Goal: Information Seeking & Learning: Learn about a topic

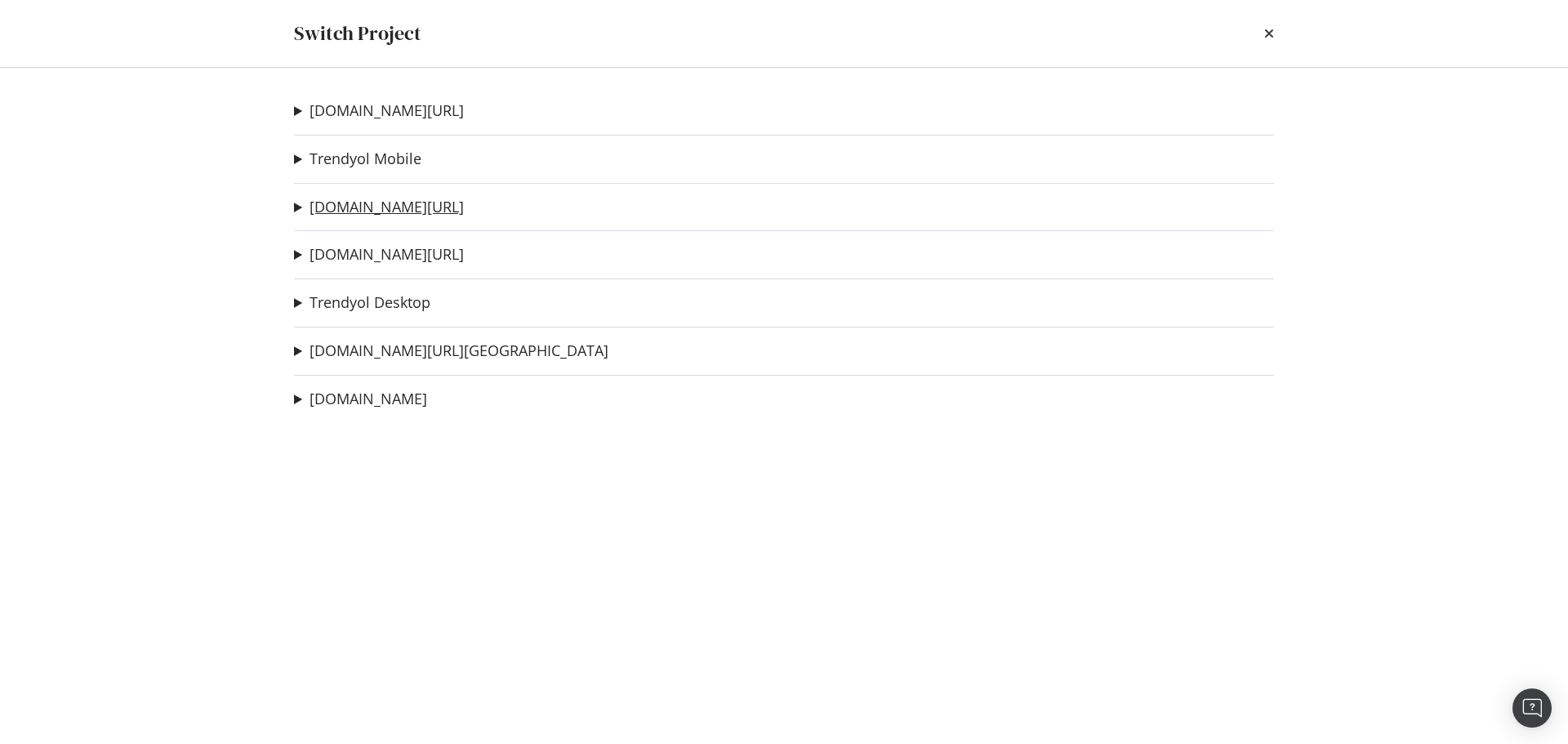
click at [360, 202] on link "[DOMAIN_NAME][URL]" at bounding box center [387, 207] width 154 height 17
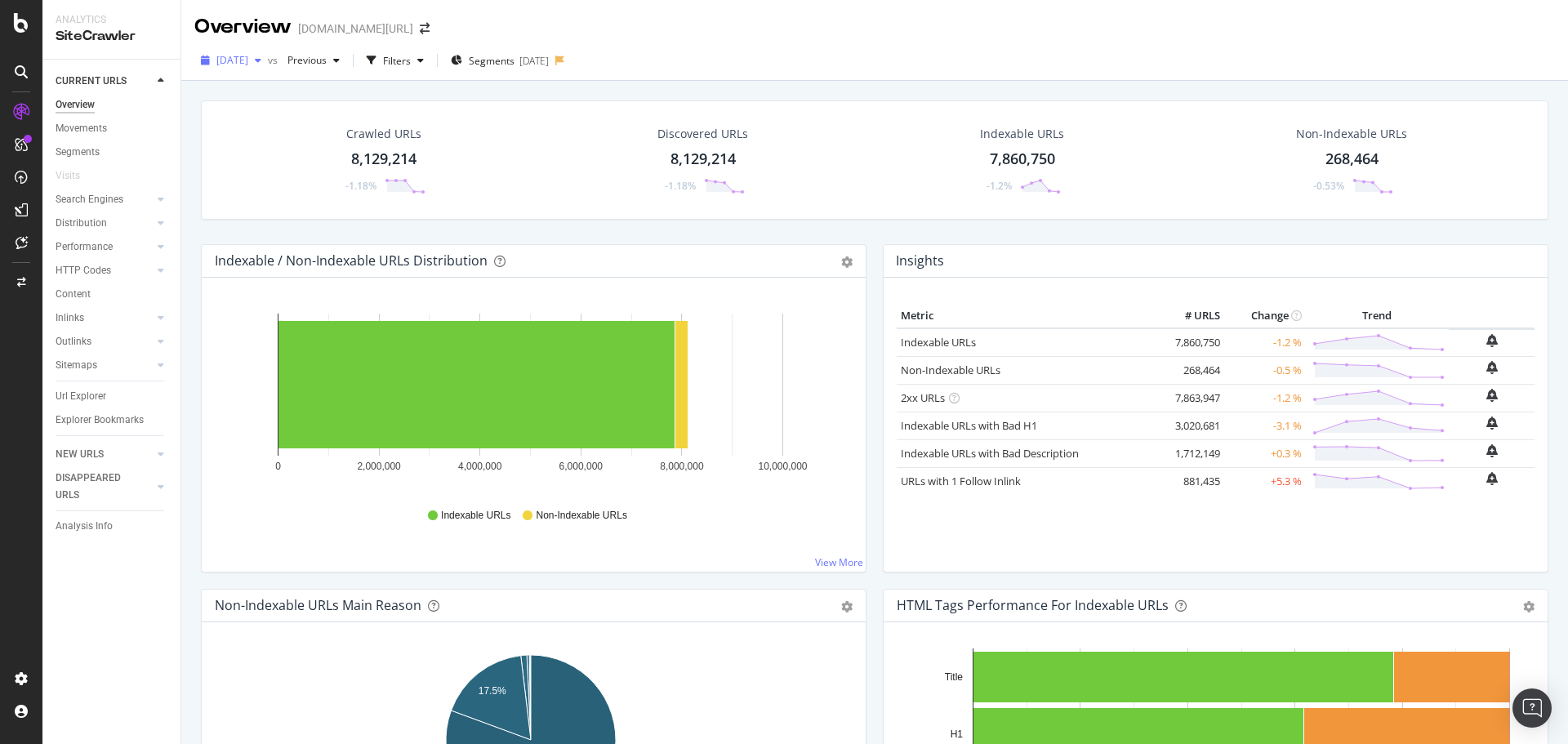
click at [248, 53] on span "[DATE]" at bounding box center [232, 60] width 32 height 14
click at [954, 49] on div "[DATE] vs Previous Filters Segments [DATE]" at bounding box center [874, 63] width 1387 height 33
click at [80, 398] on div "Url Explorer" at bounding box center [81, 396] width 50 height 17
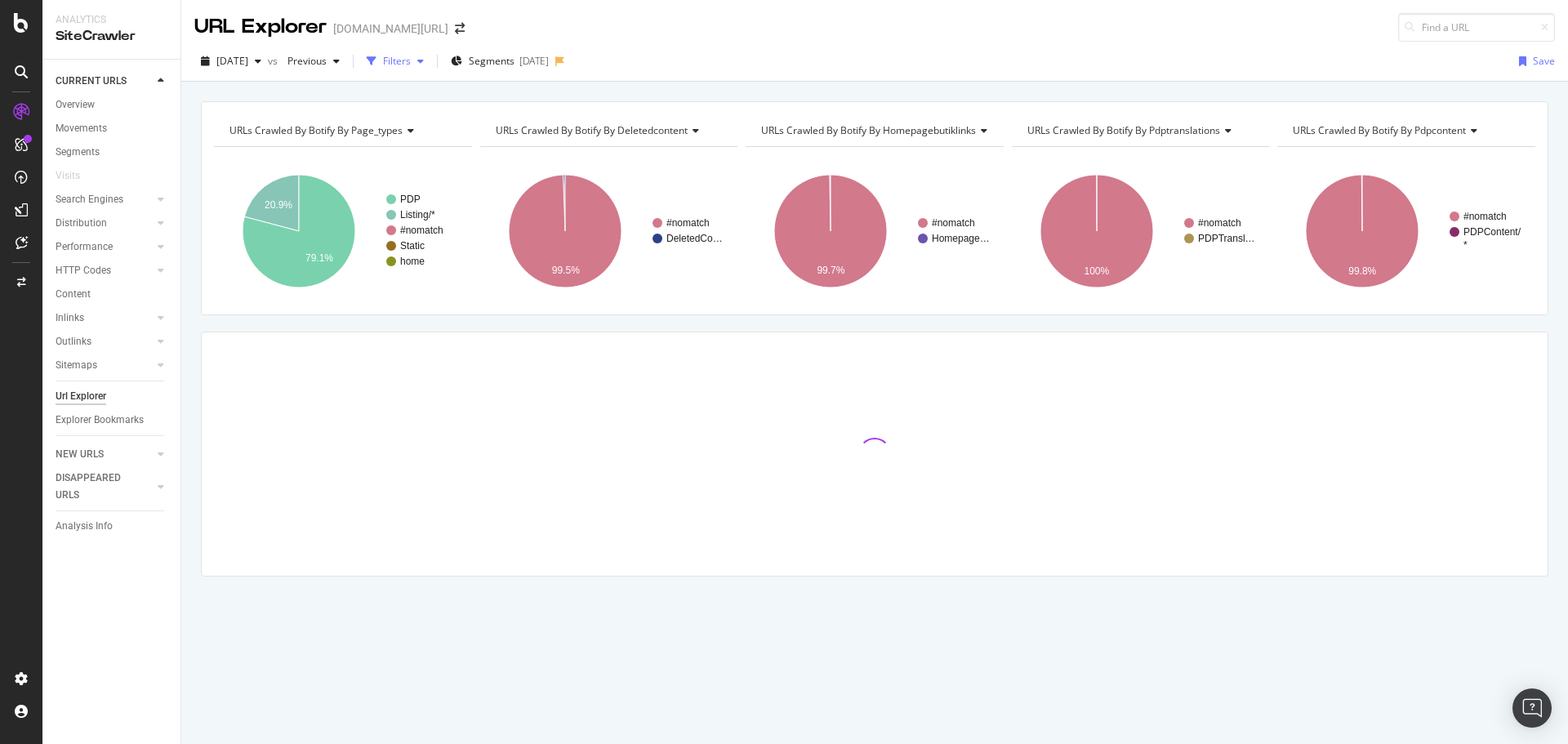
click at [430, 69] on div "Filters" at bounding box center [395, 60] width 70 height 24
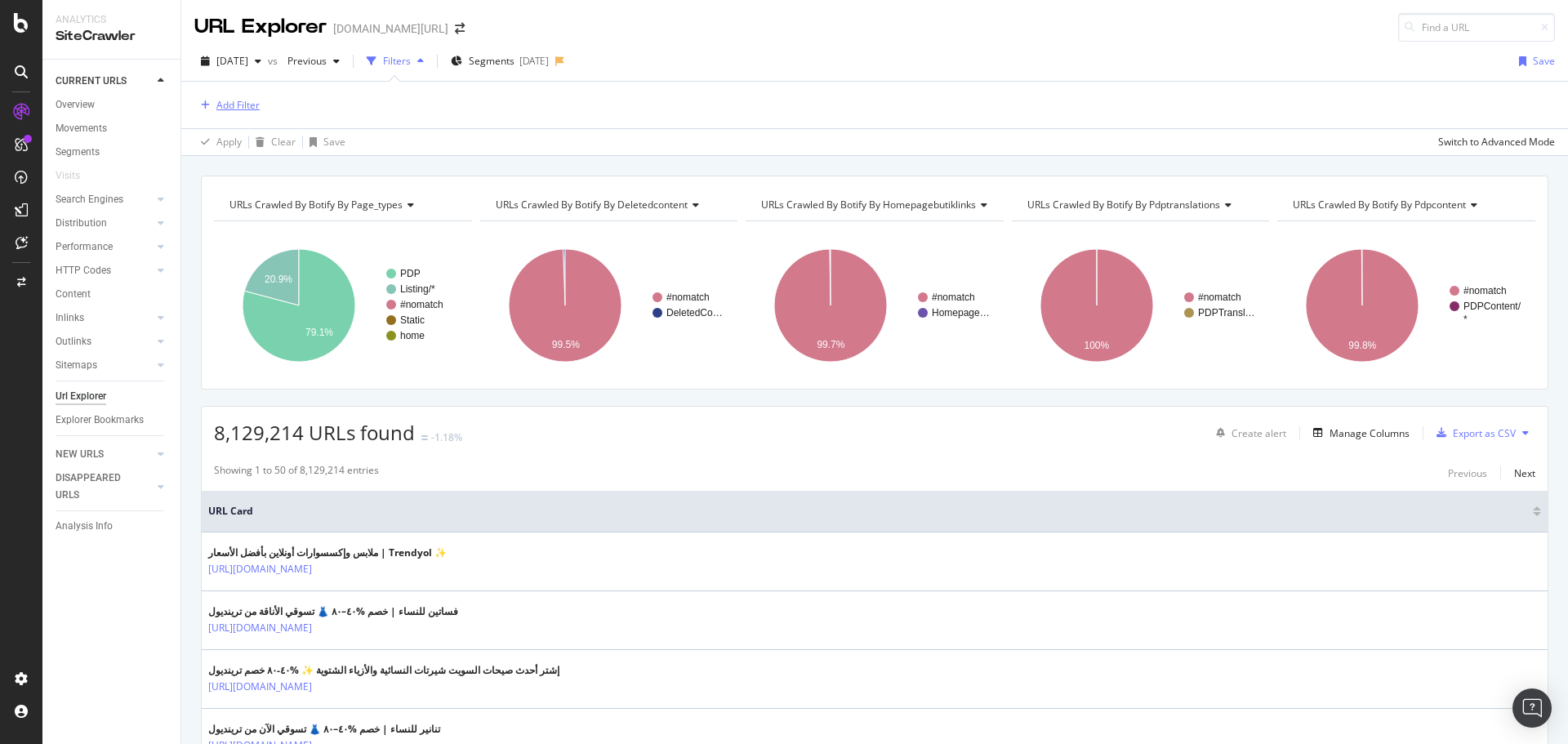
click at [253, 106] on div "Add Filter" at bounding box center [238, 105] width 44 height 14
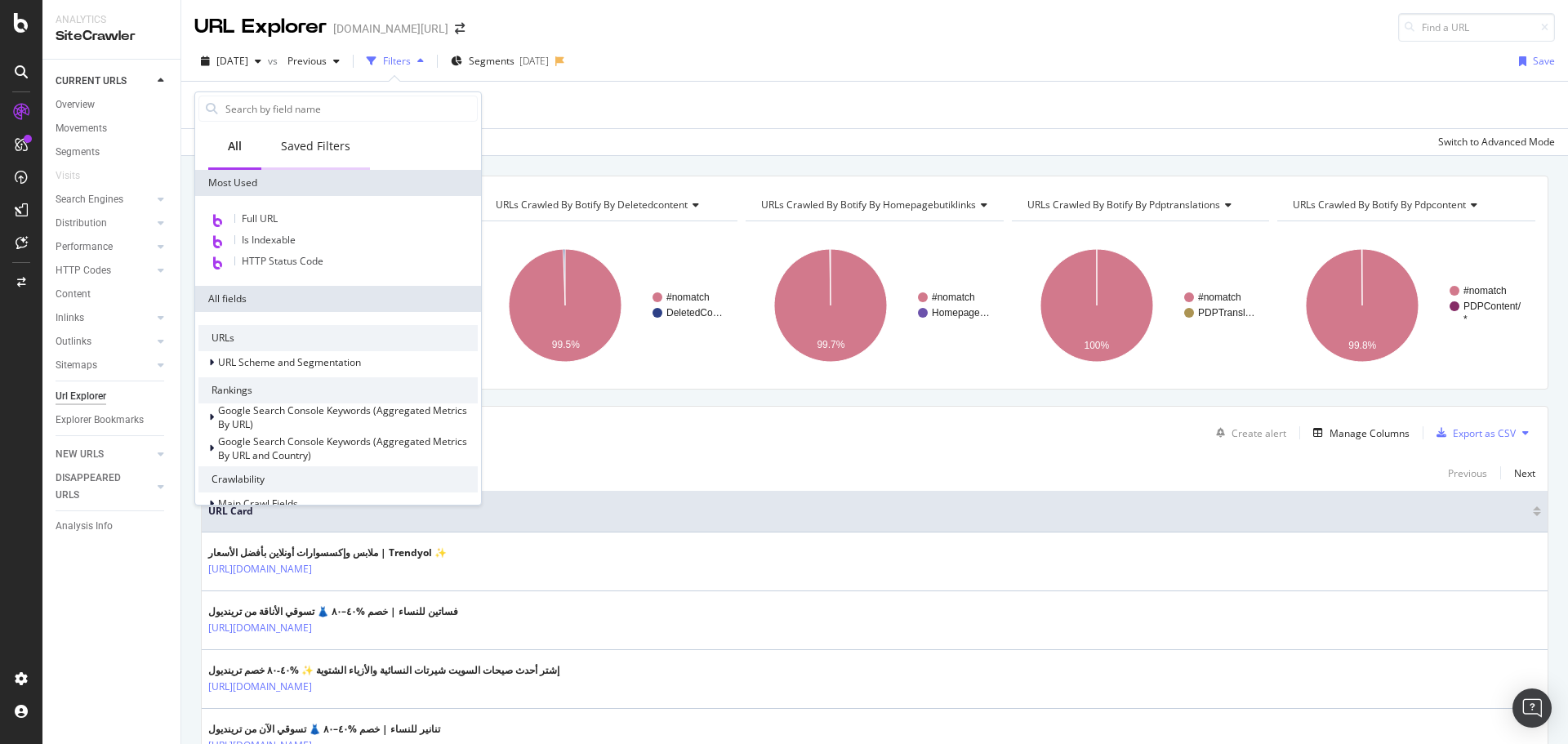
click at [325, 146] on div "Saved Filters" at bounding box center [315, 145] width 70 height 16
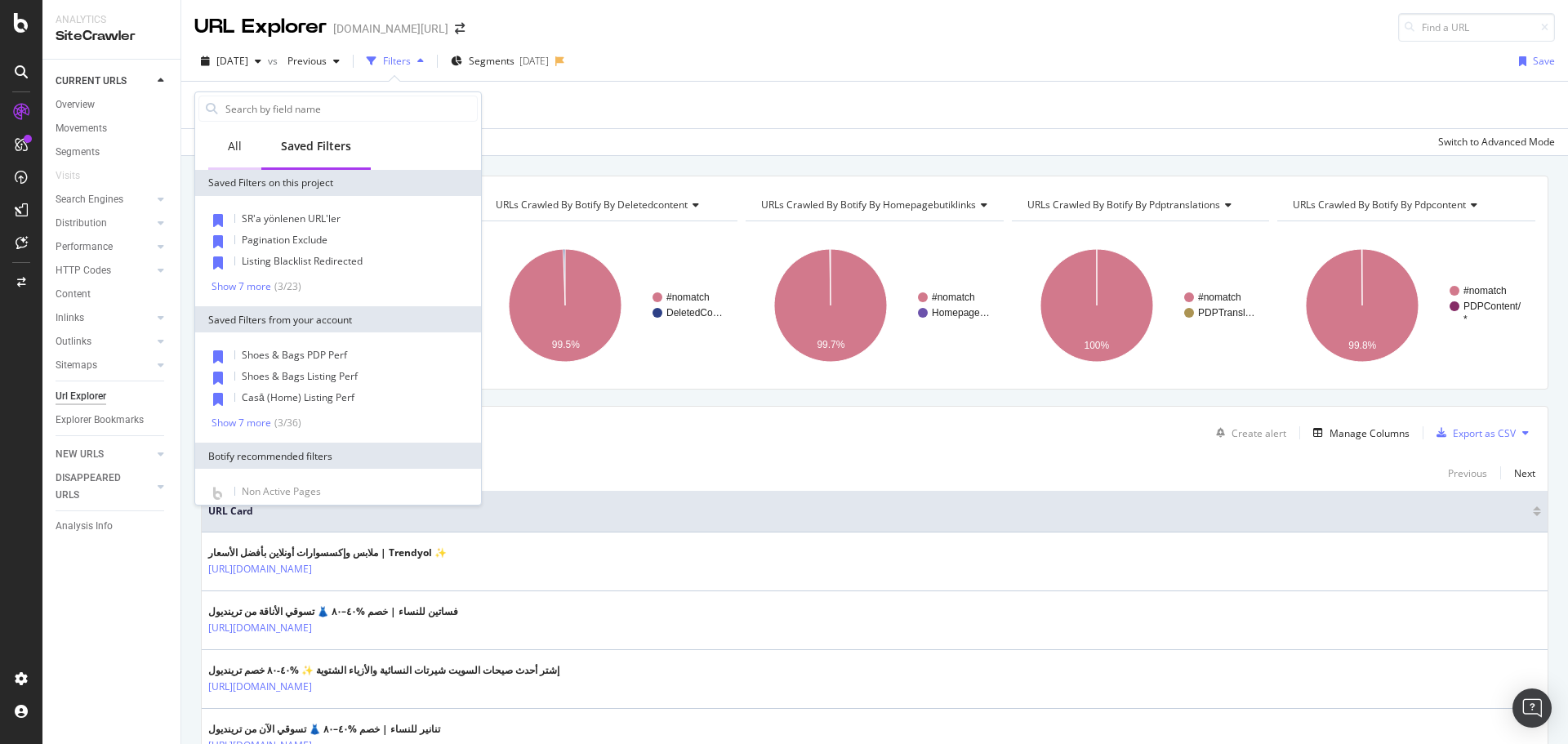
click at [225, 138] on div "All" at bounding box center [234, 148] width 53 height 45
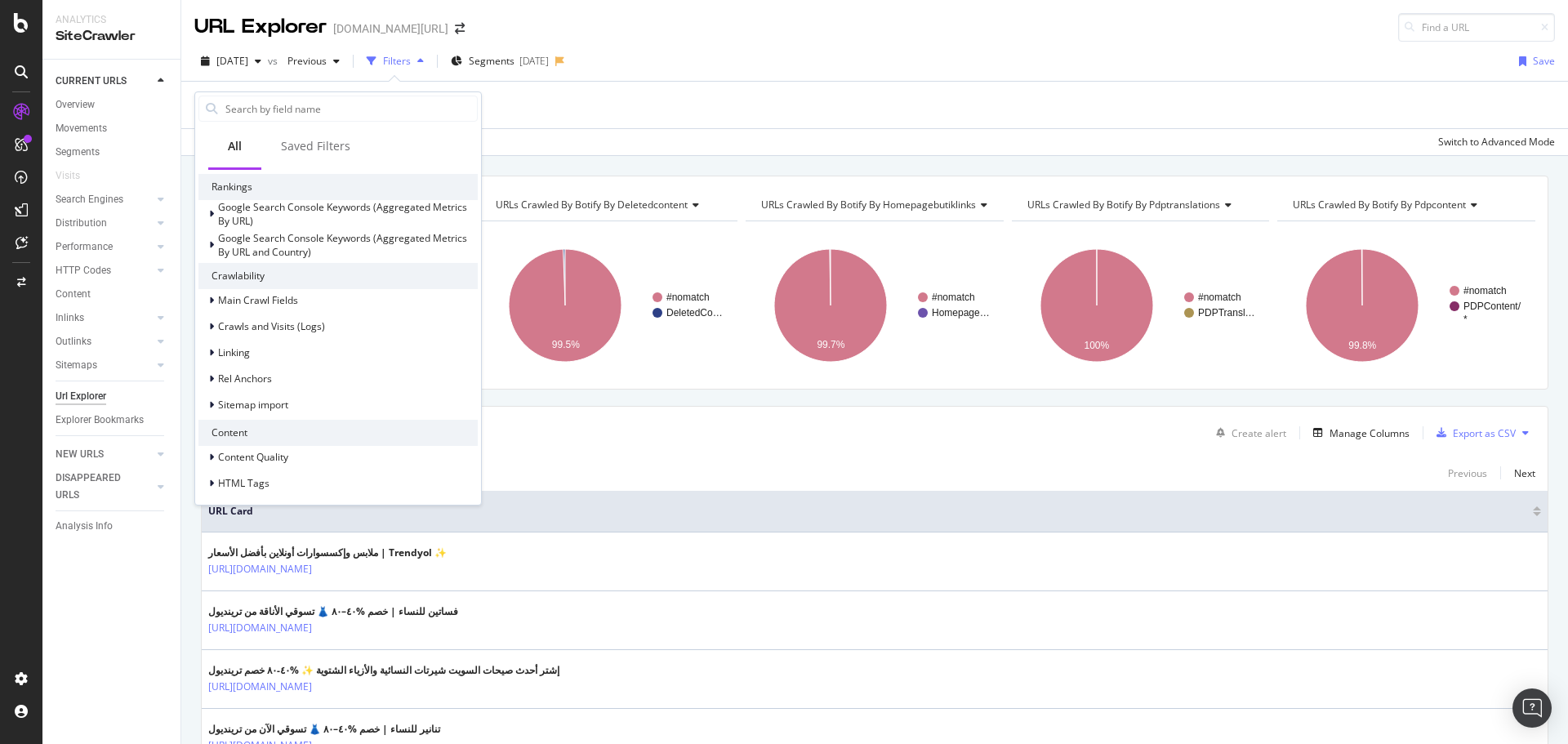
scroll to position [337, 0]
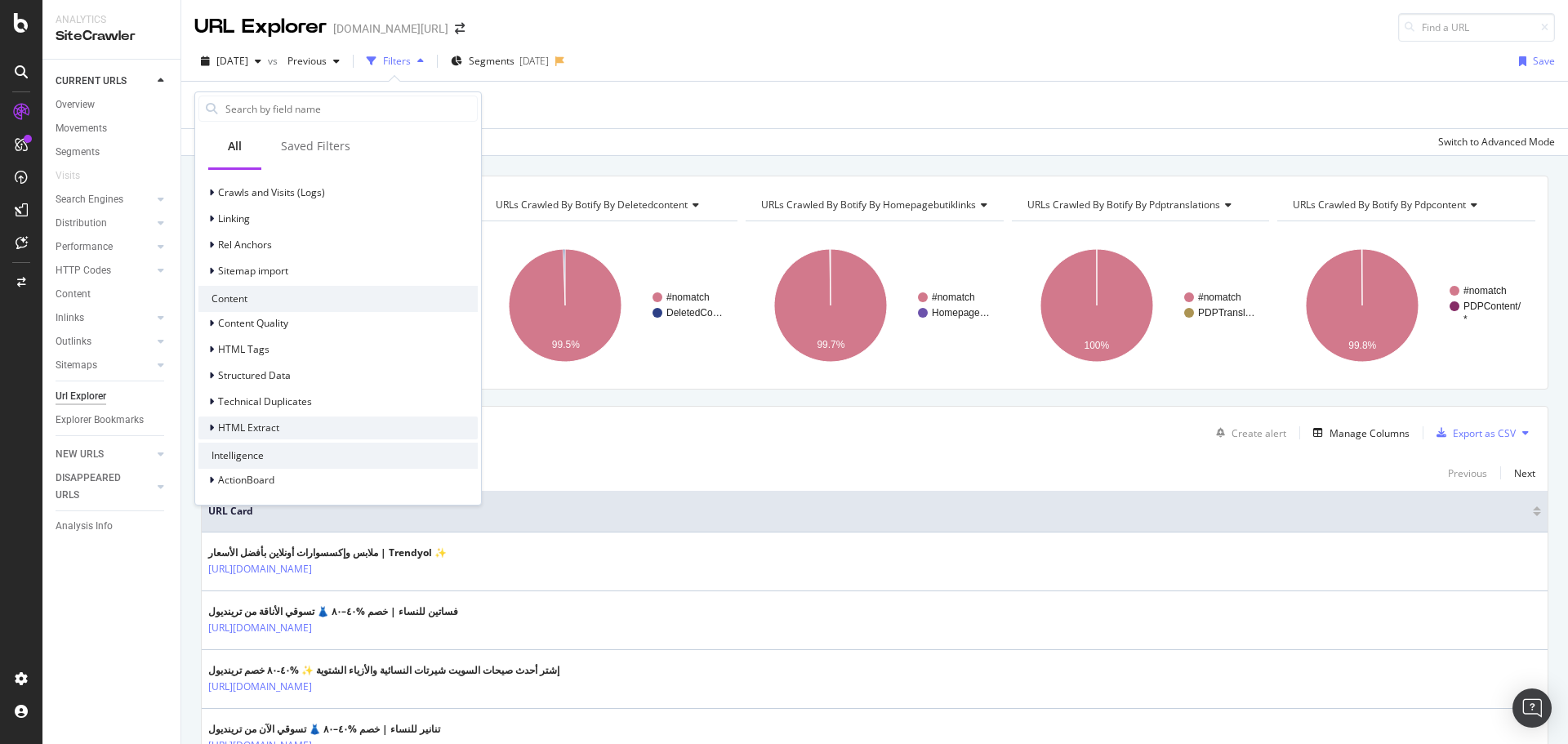
click at [208, 421] on div at bounding box center [213, 427] width 10 height 16
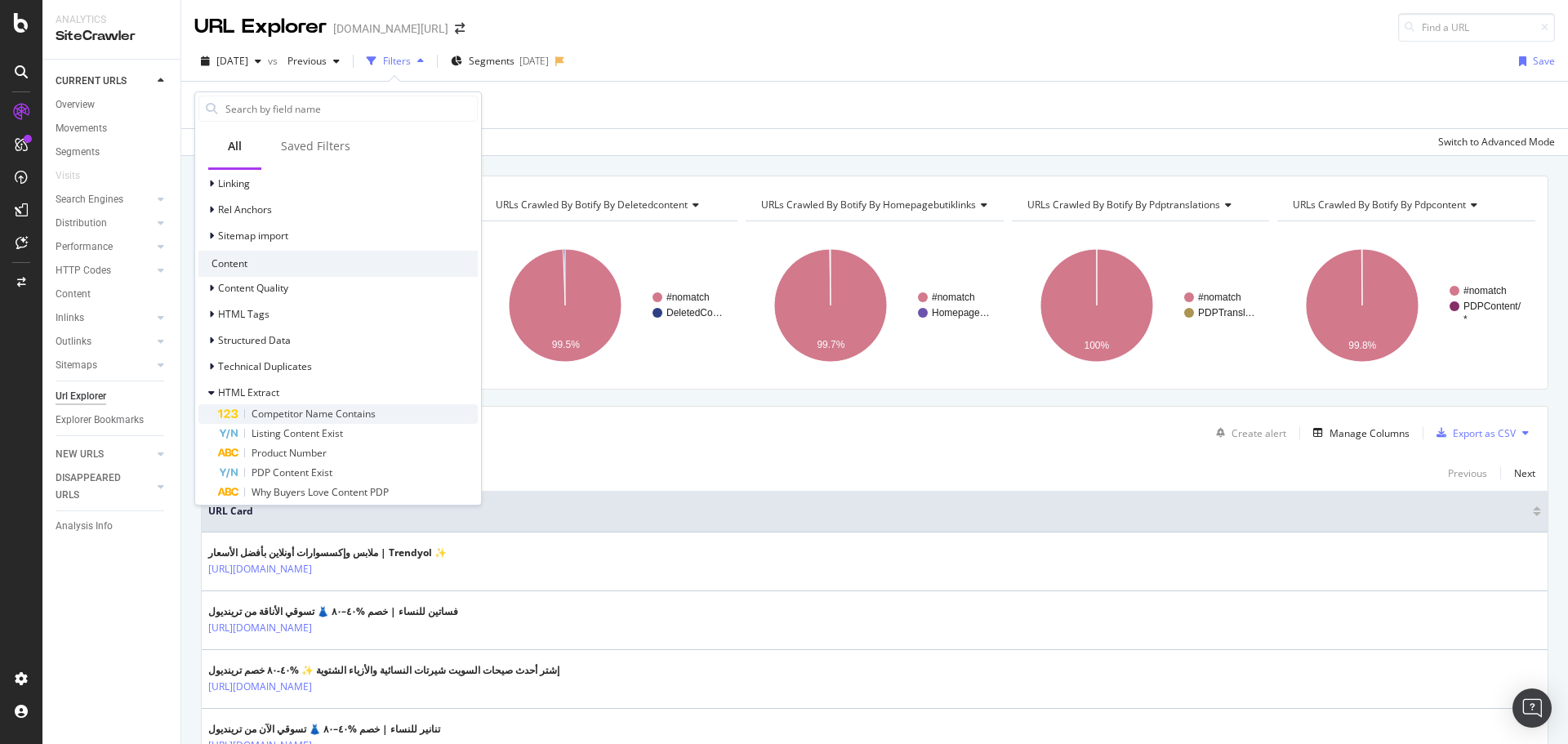
scroll to position [455, 0]
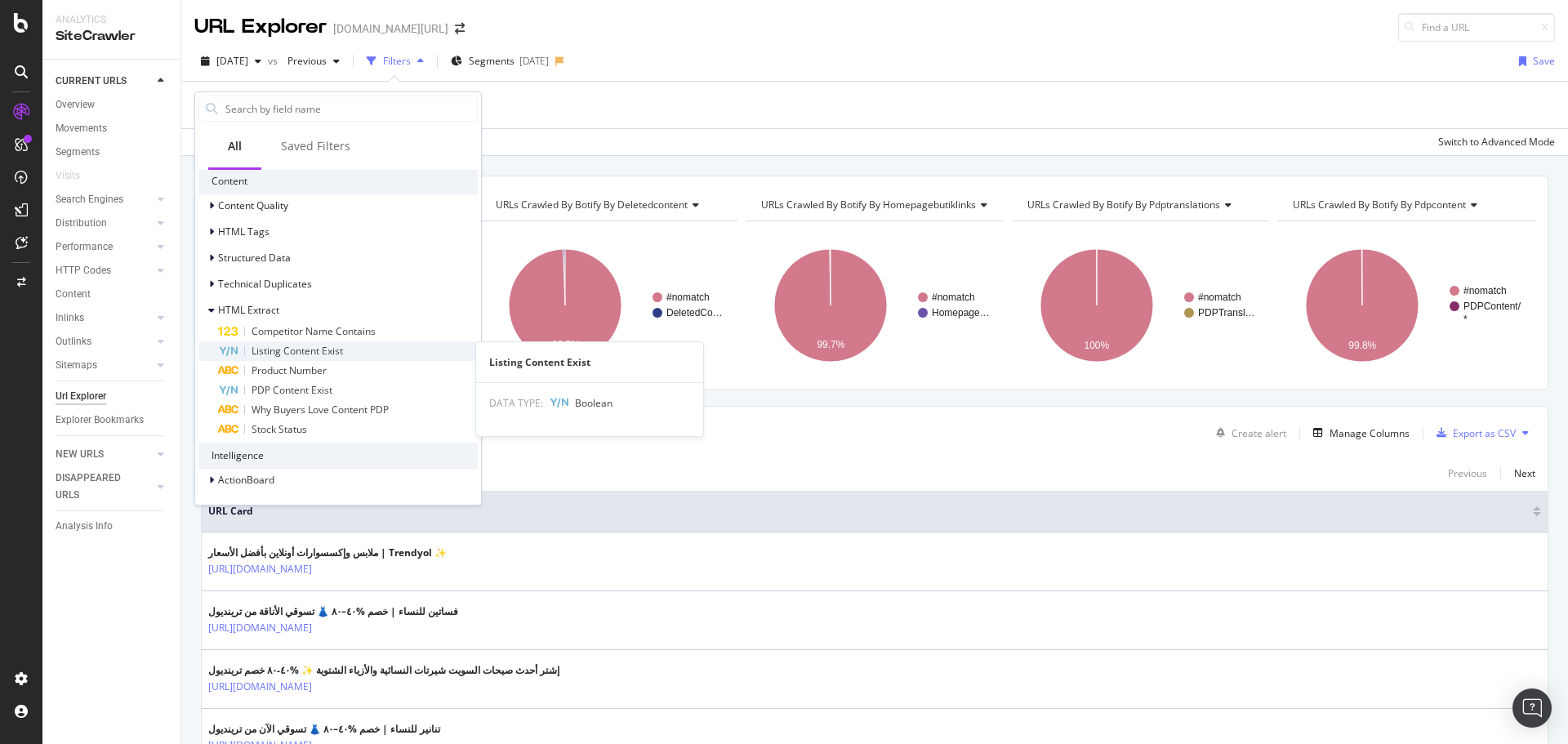
click at [368, 350] on div "Listing Content Exist" at bounding box center [347, 351] width 259 height 19
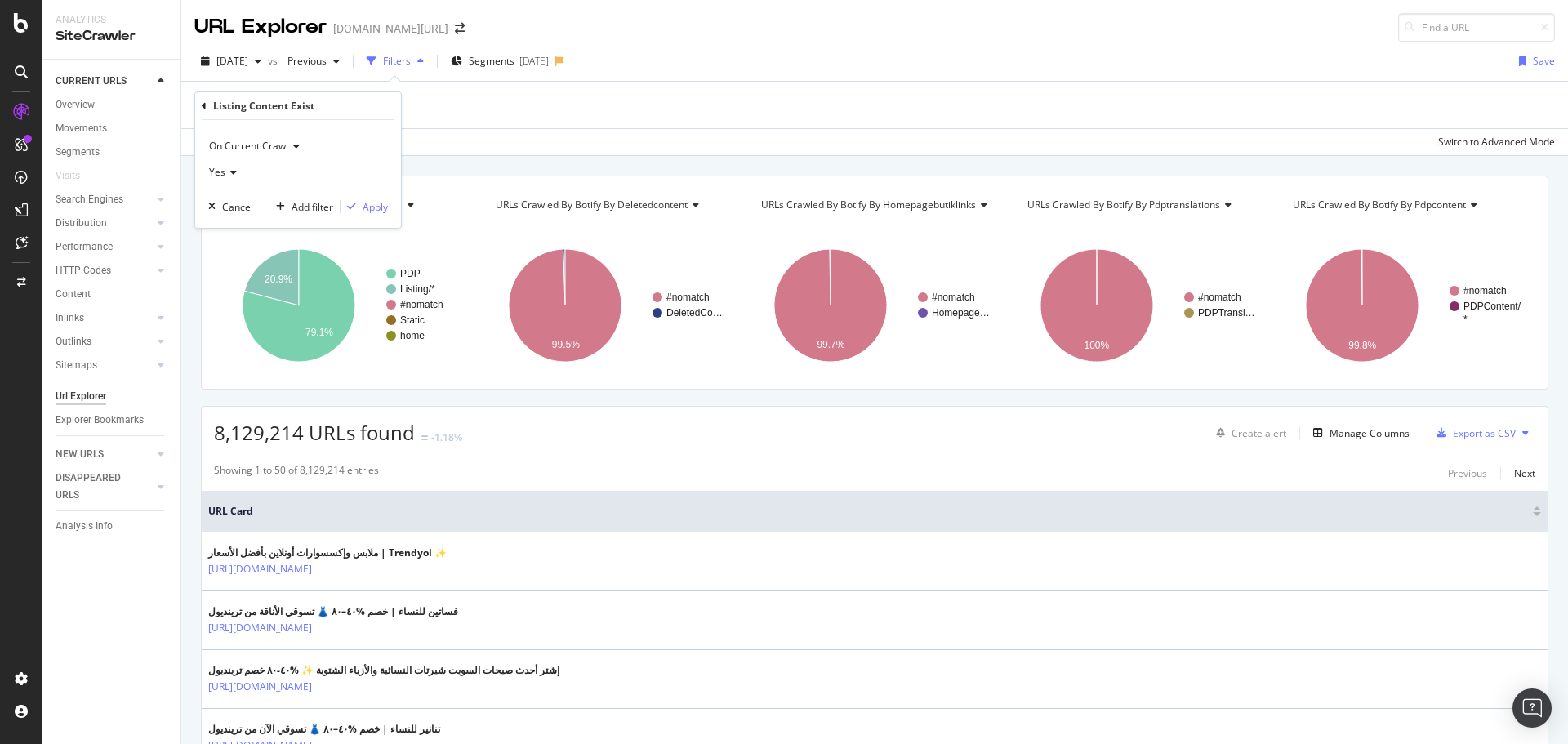
click at [236, 179] on div "Yes" at bounding box center [298, 172] width 180 height 26
click at [243, 230] on div "No" at bounding box center [300, 226] width 175 height 21
click at [373, 207] on div "Apply" at bounding box center [375, 206] width 25 height 14
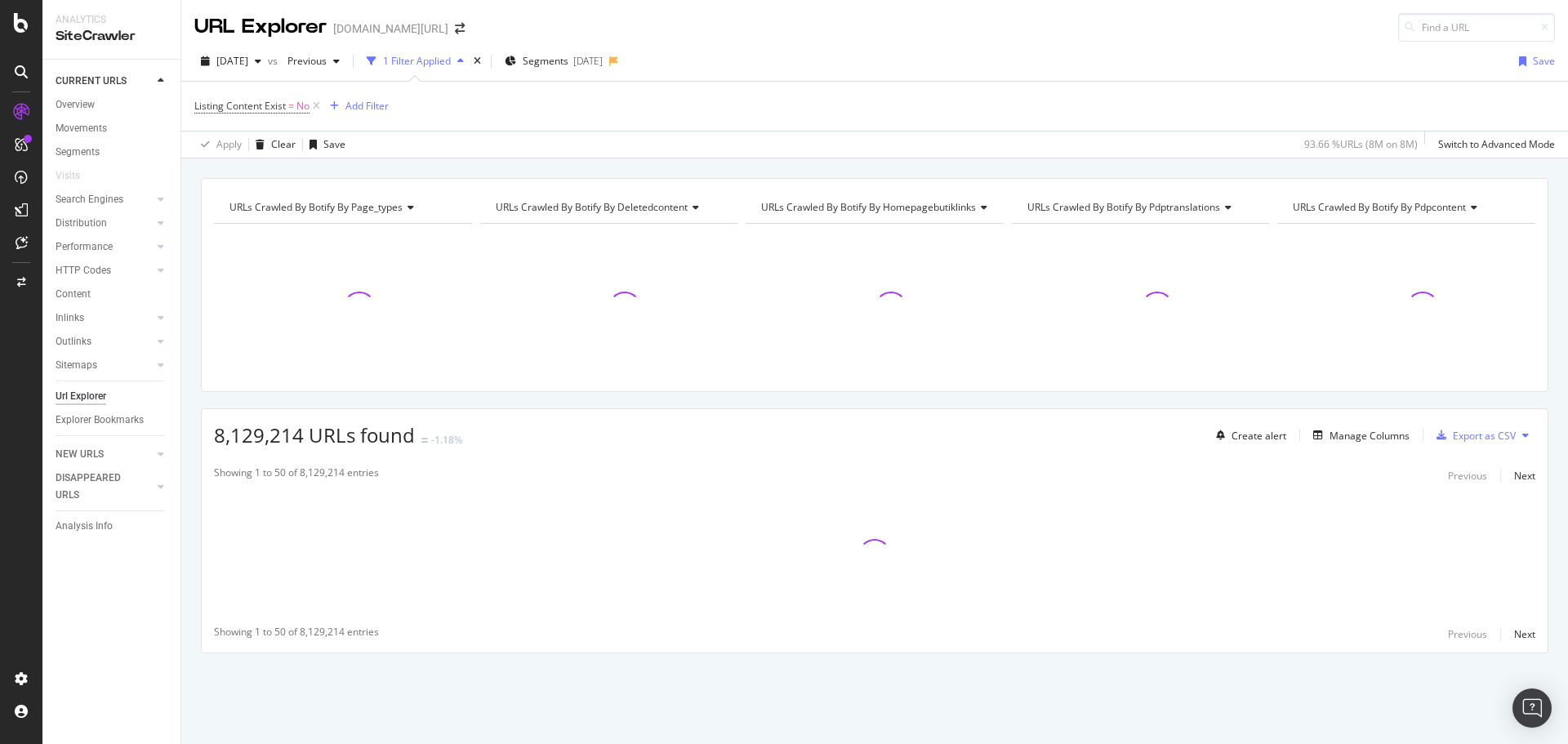
click at [813, 48] on div "[DATE] vs Previous 1 Filter Applied Segments [DATE] Save" at bounding box center [874, 64] width 1387 height 33
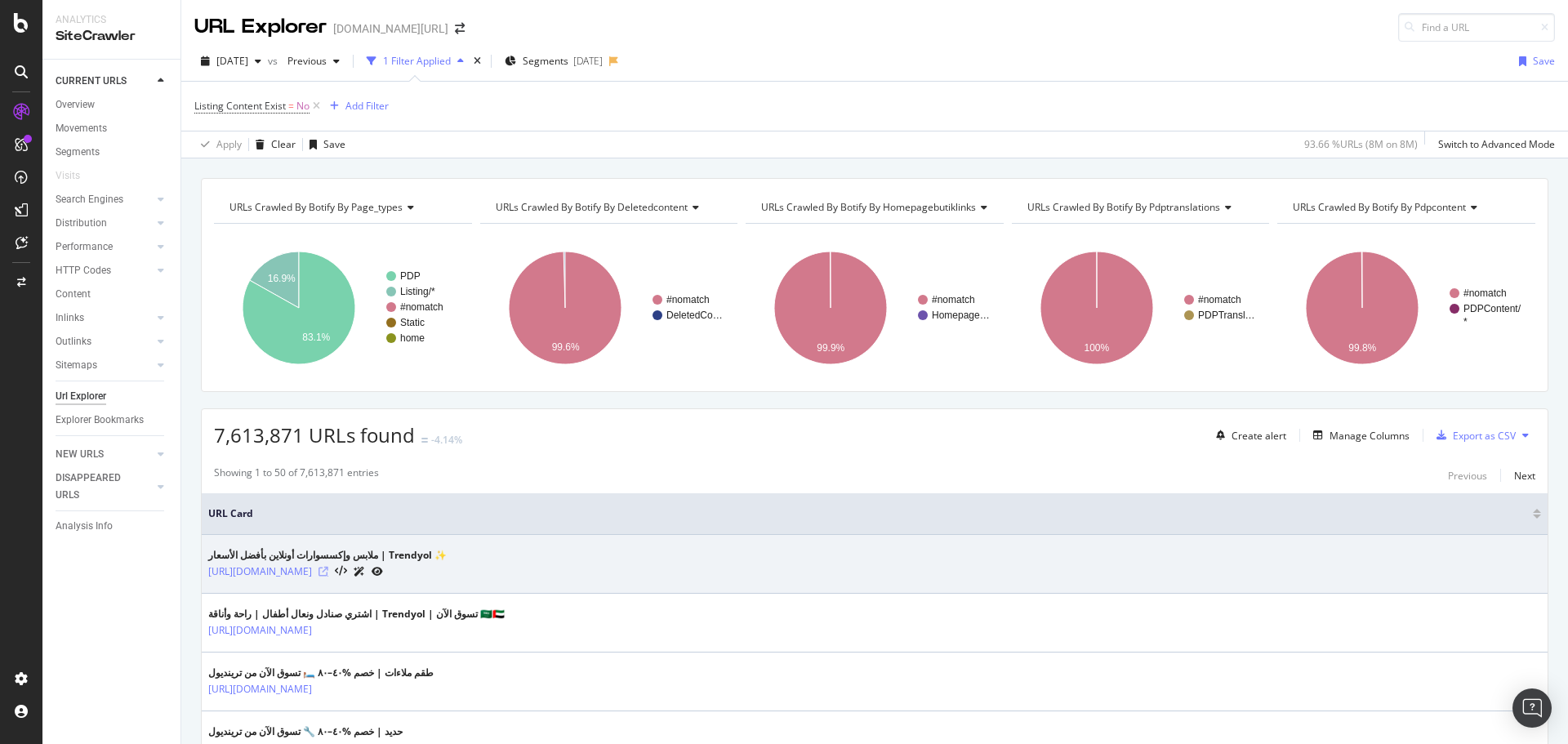
click at [328, 568] on icon at bounding box center [324, 571] width 10 height 10
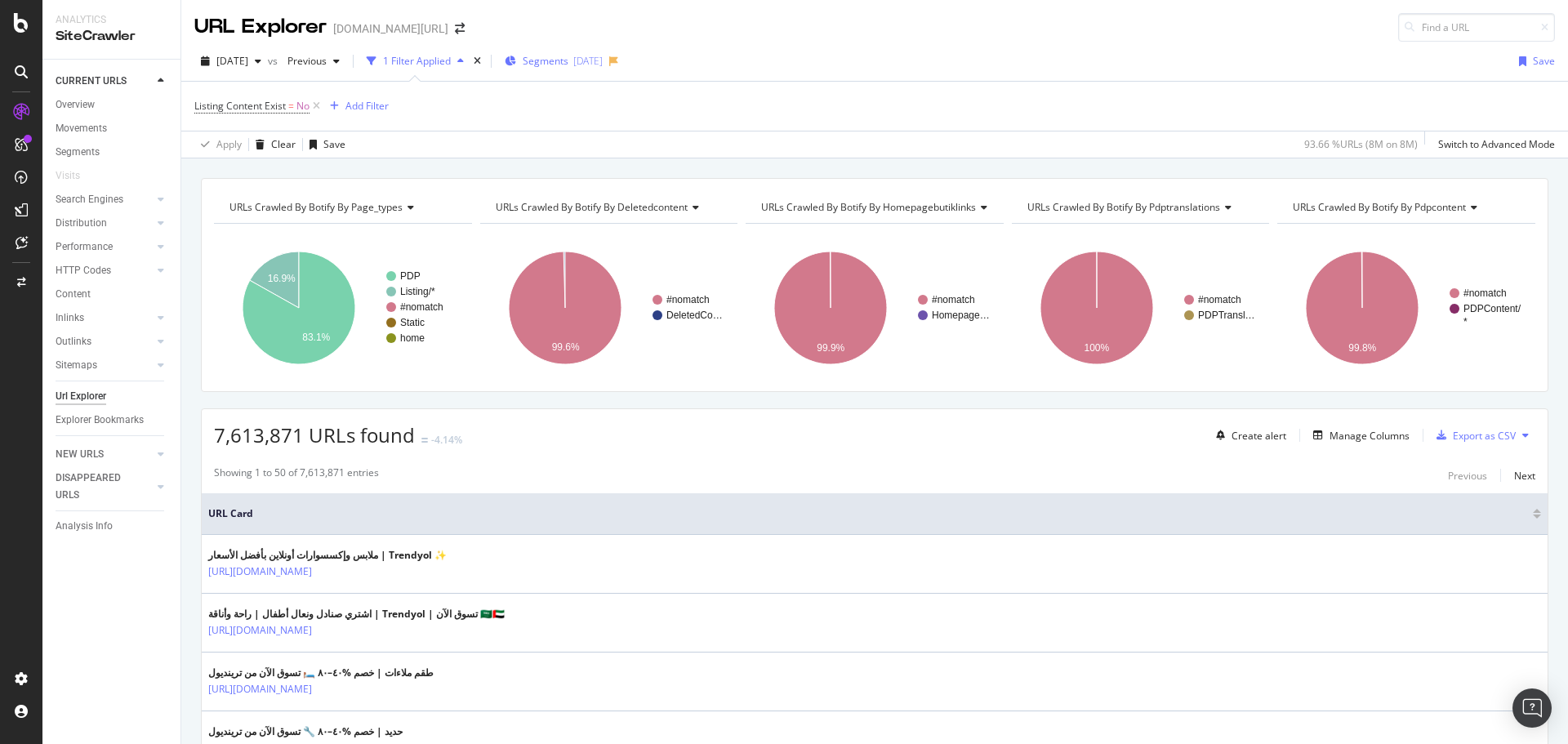
click at [568, 63] on span "Segments" at bounding box center [545, 60] width 46 height 14
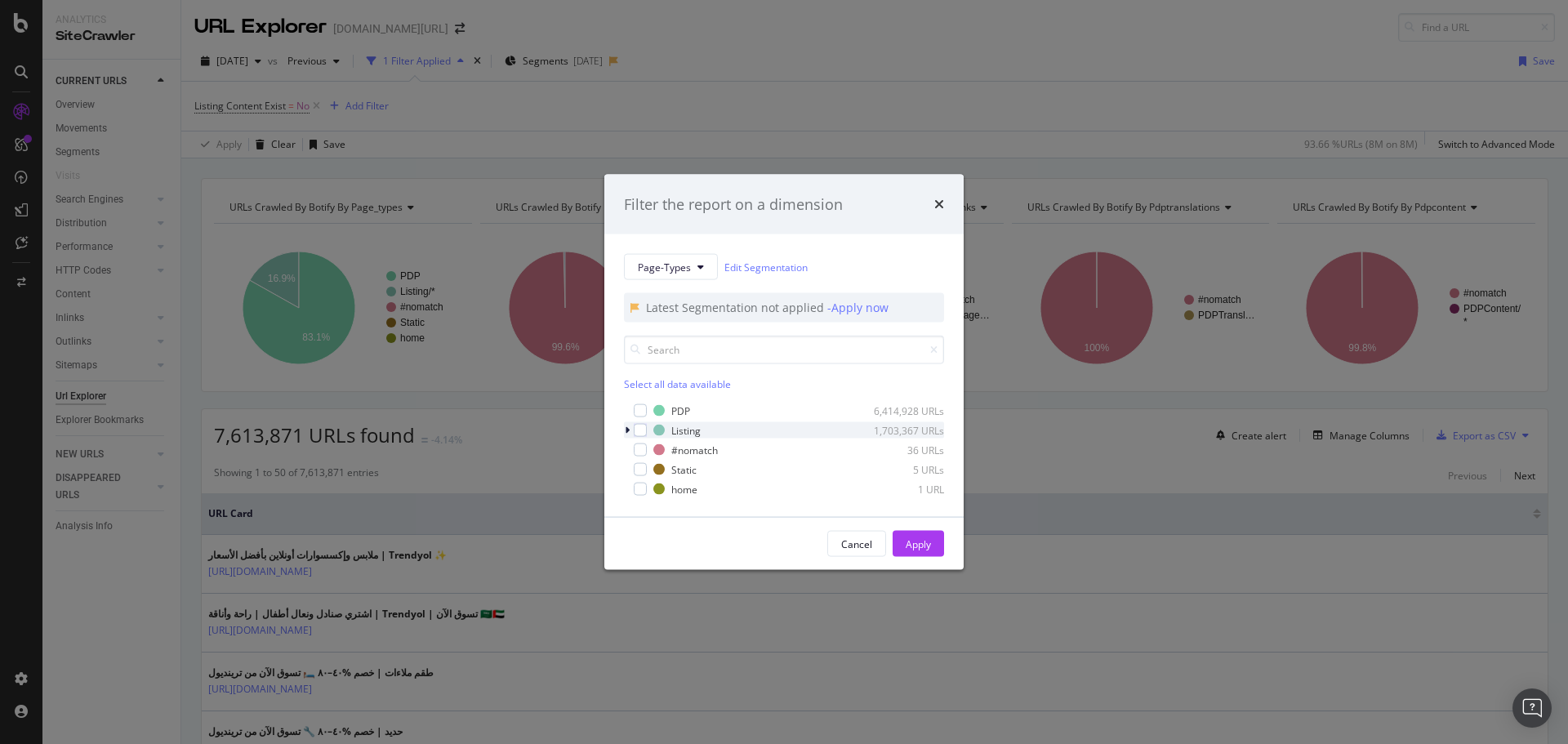
click at [628, 431] on icon "modal" at bounding box center [628, 430] width 5 height 10
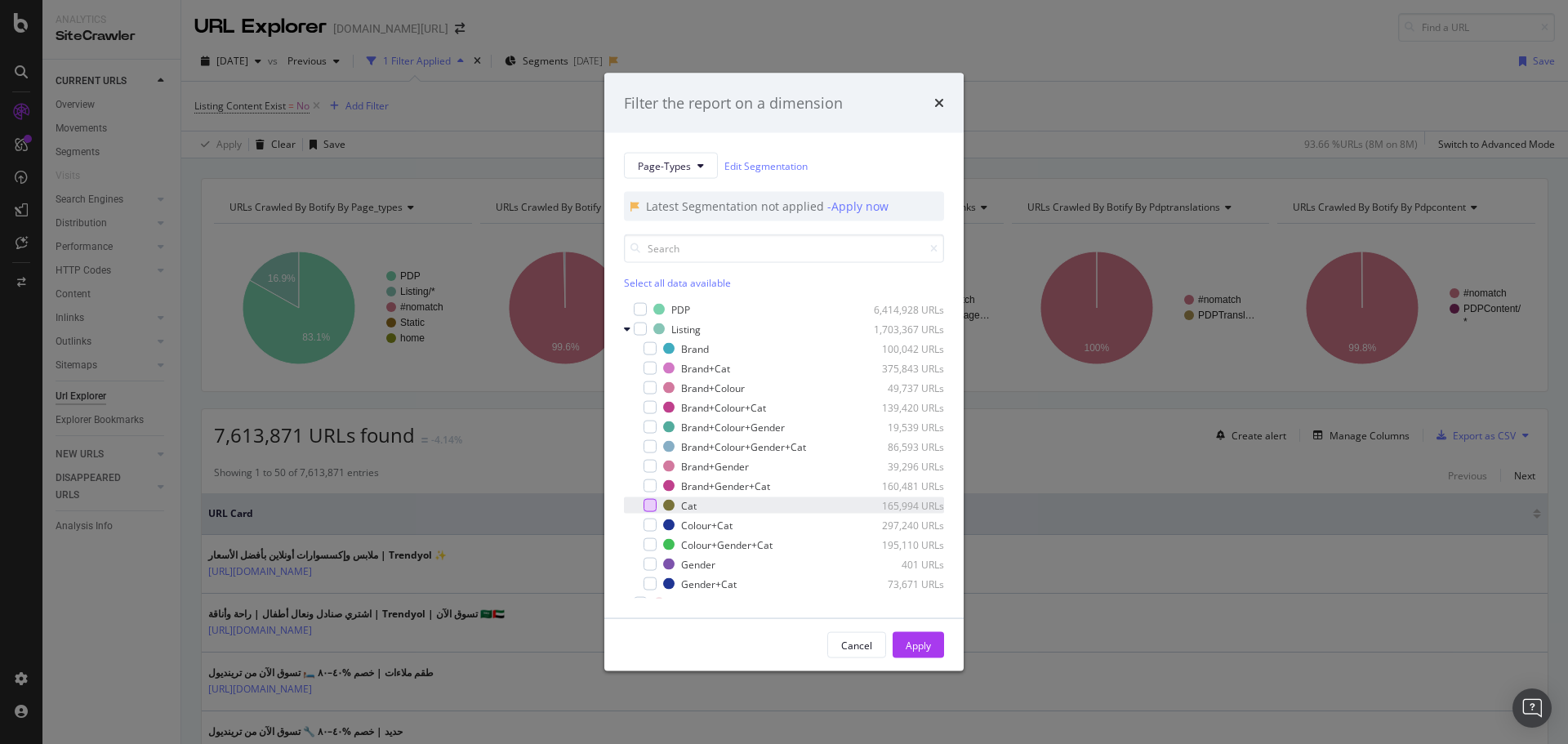
click at [653, 507] on div "modal" at bounding box center [650, 506] width 13 height 13
click at [914, 648] on div "Apply" at bounding box center [918, 644] width 25 height 14
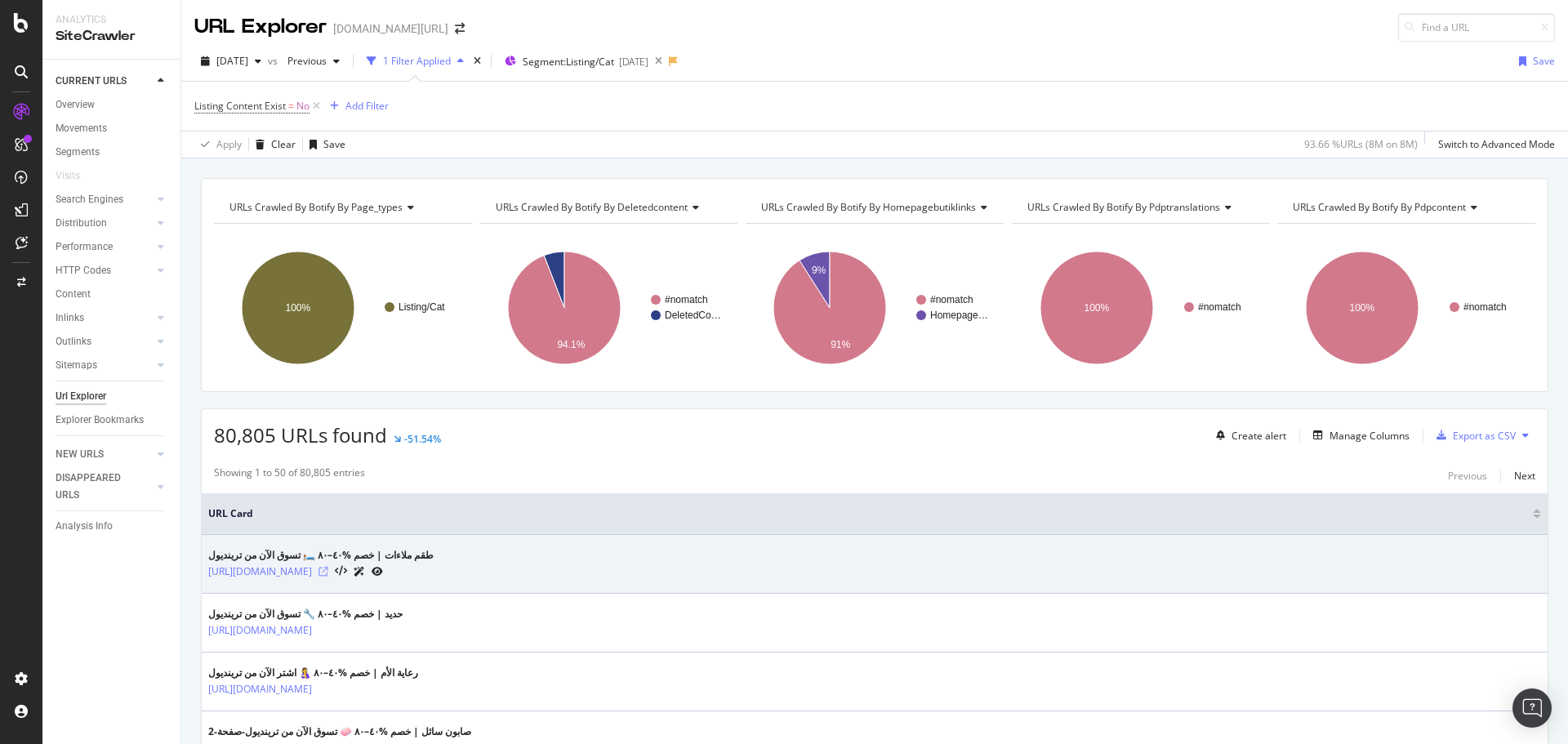
click at [328, 573] on icon at bounding box center [324, 571] width 10 height 10
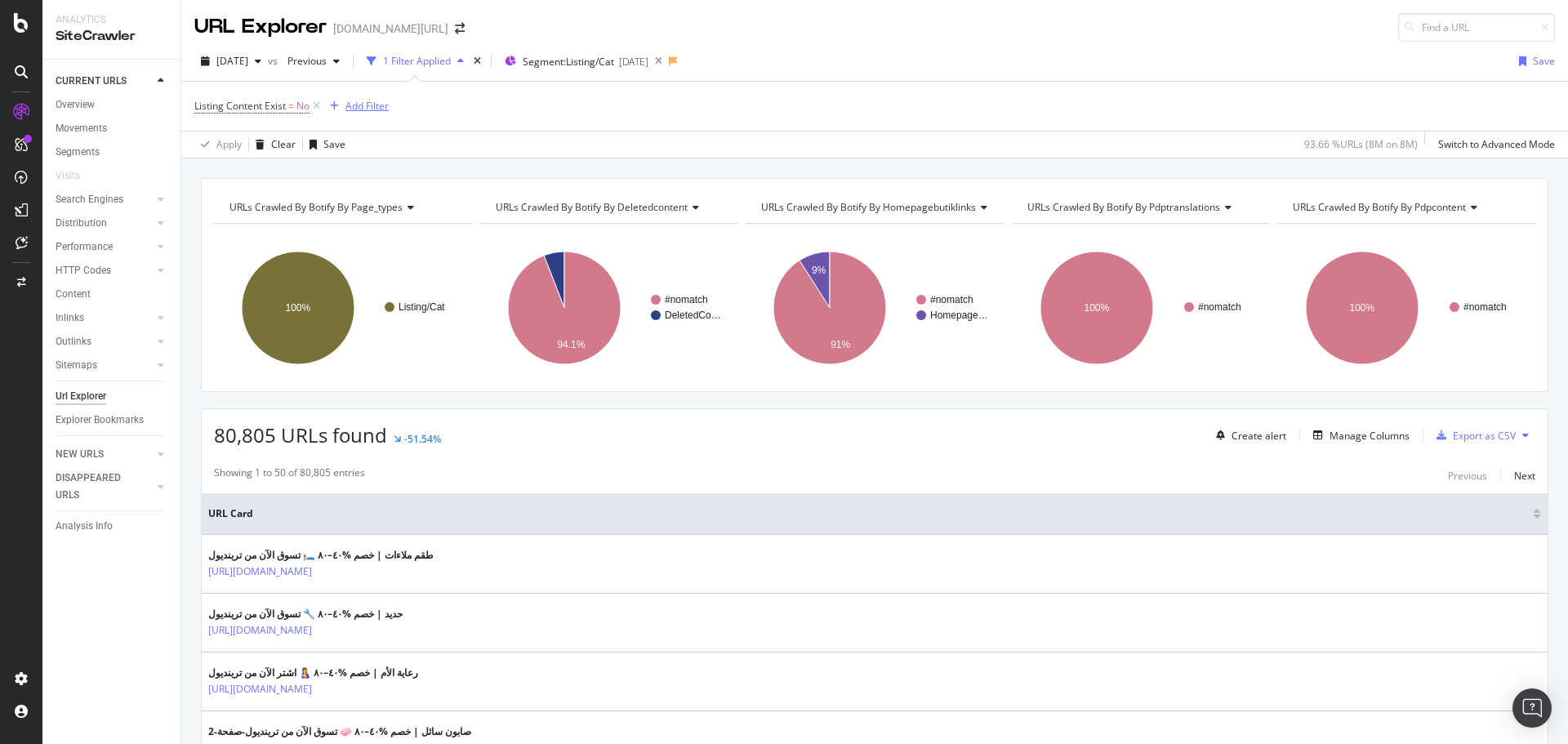
click at [380, 107] on div "Add Filter" at bounding box center [367, 106] width 44 height 14
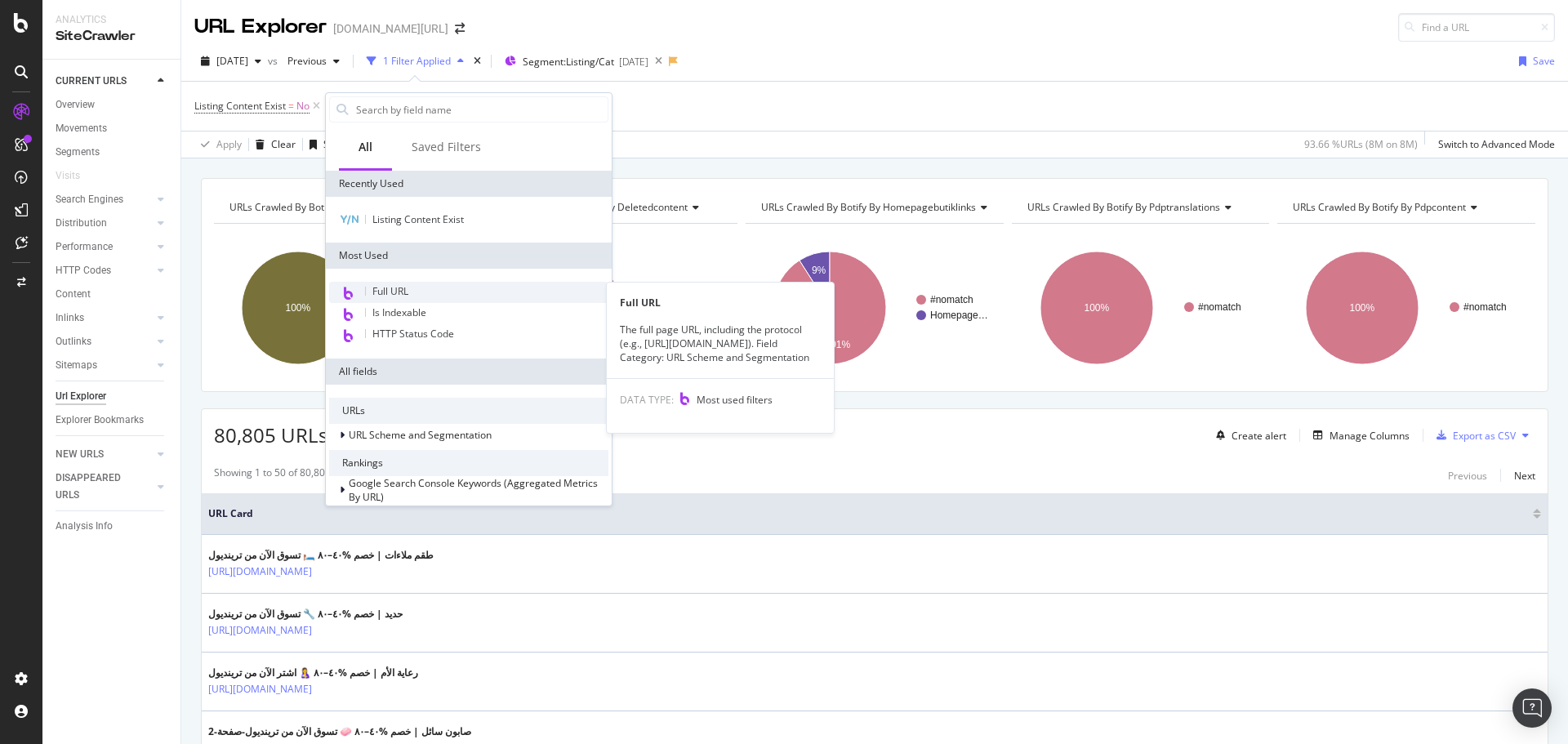
click at [399, 298] on div "Full URL" at bounding box center [468, 292] width 279 height 21
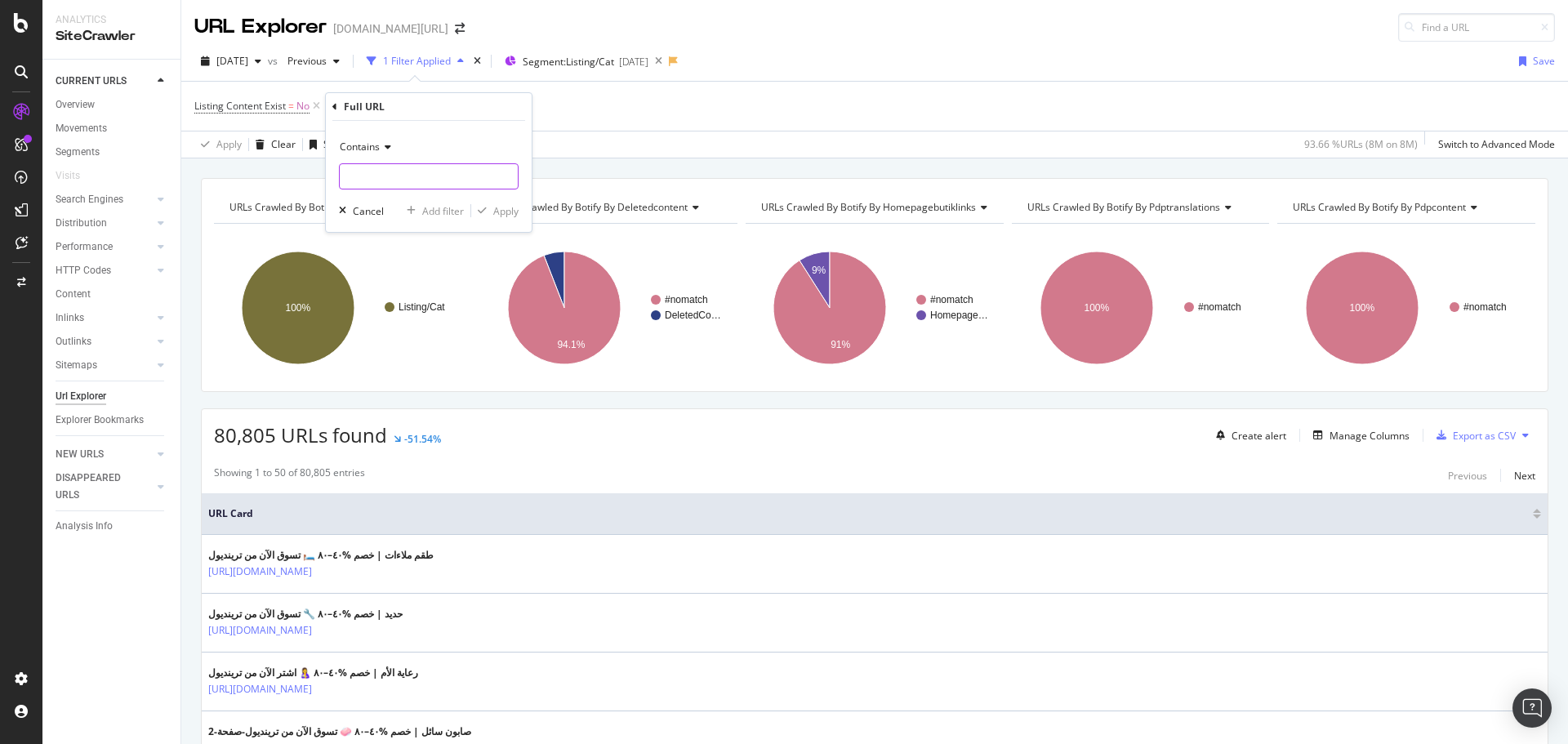
click at [399, 186] on input "text" at bounding box center [429, 176] width 178 height 26
type input "pi="
click at [371, 159] on div "Contains" at bounding box center [429, 147] width 180 height 26
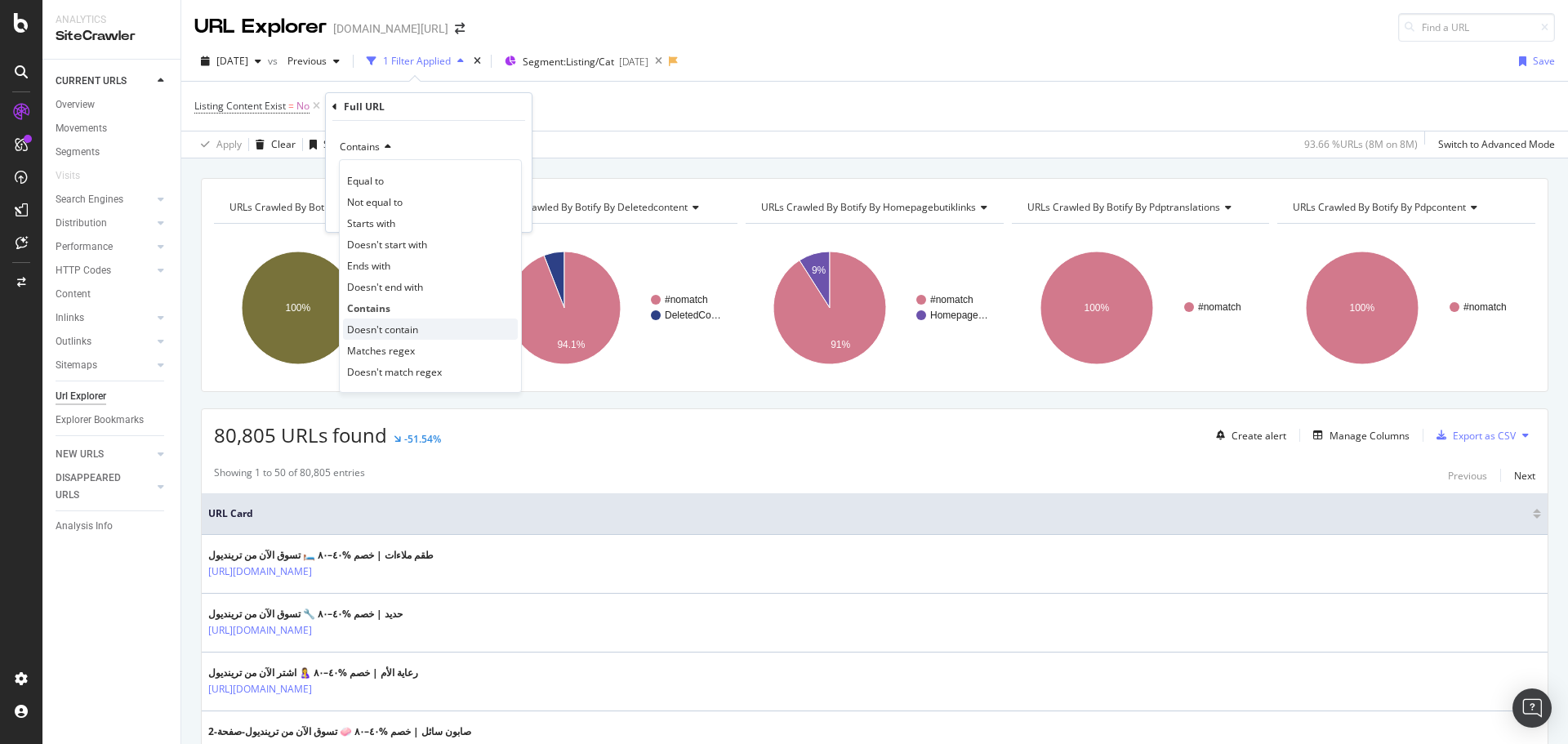
click at [390, 326] on span "Doesn't contain" at bounding box center [383, 329] width 71 height 14
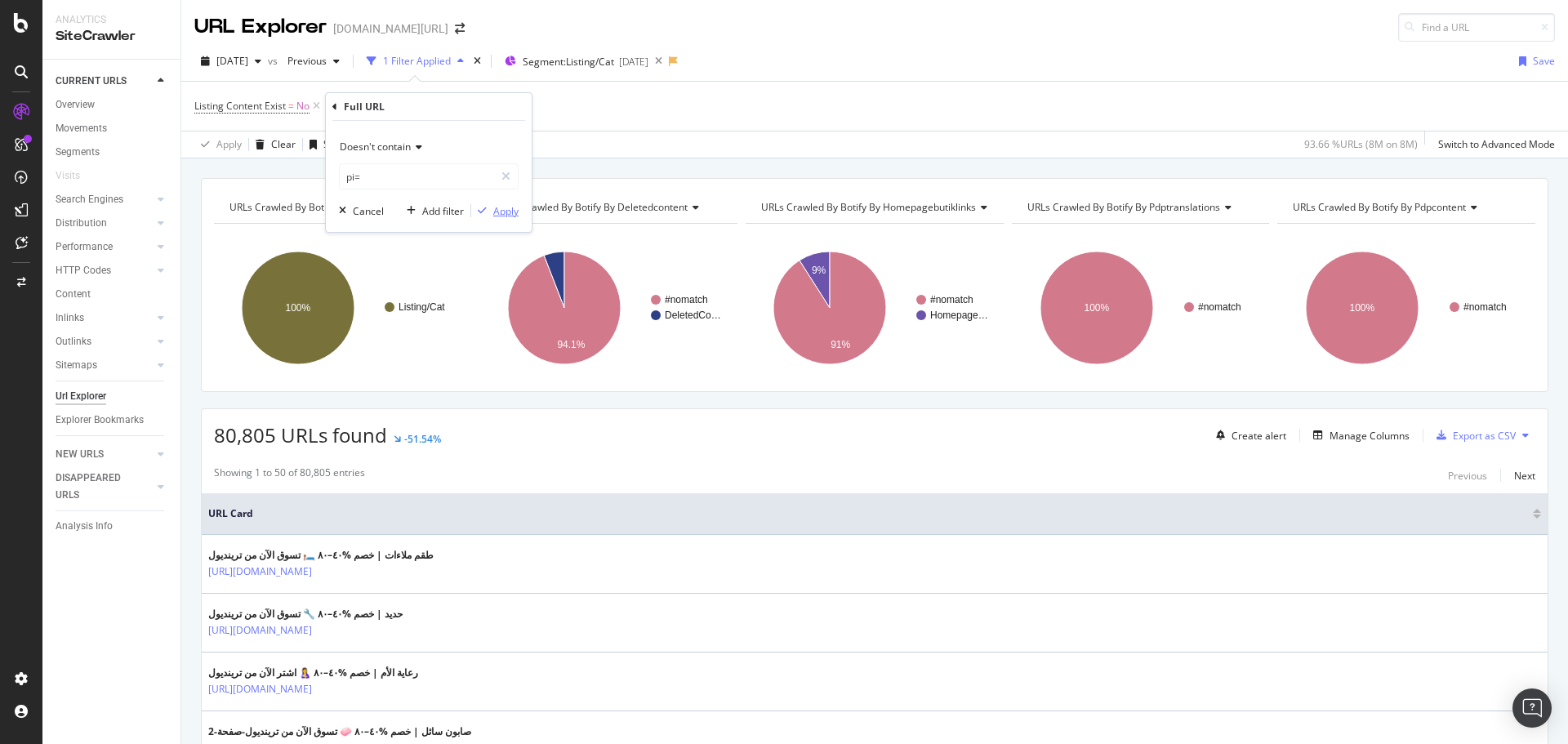
click at [491, 209] on div "button" at bounding box center [482, 211] width 22 height 10
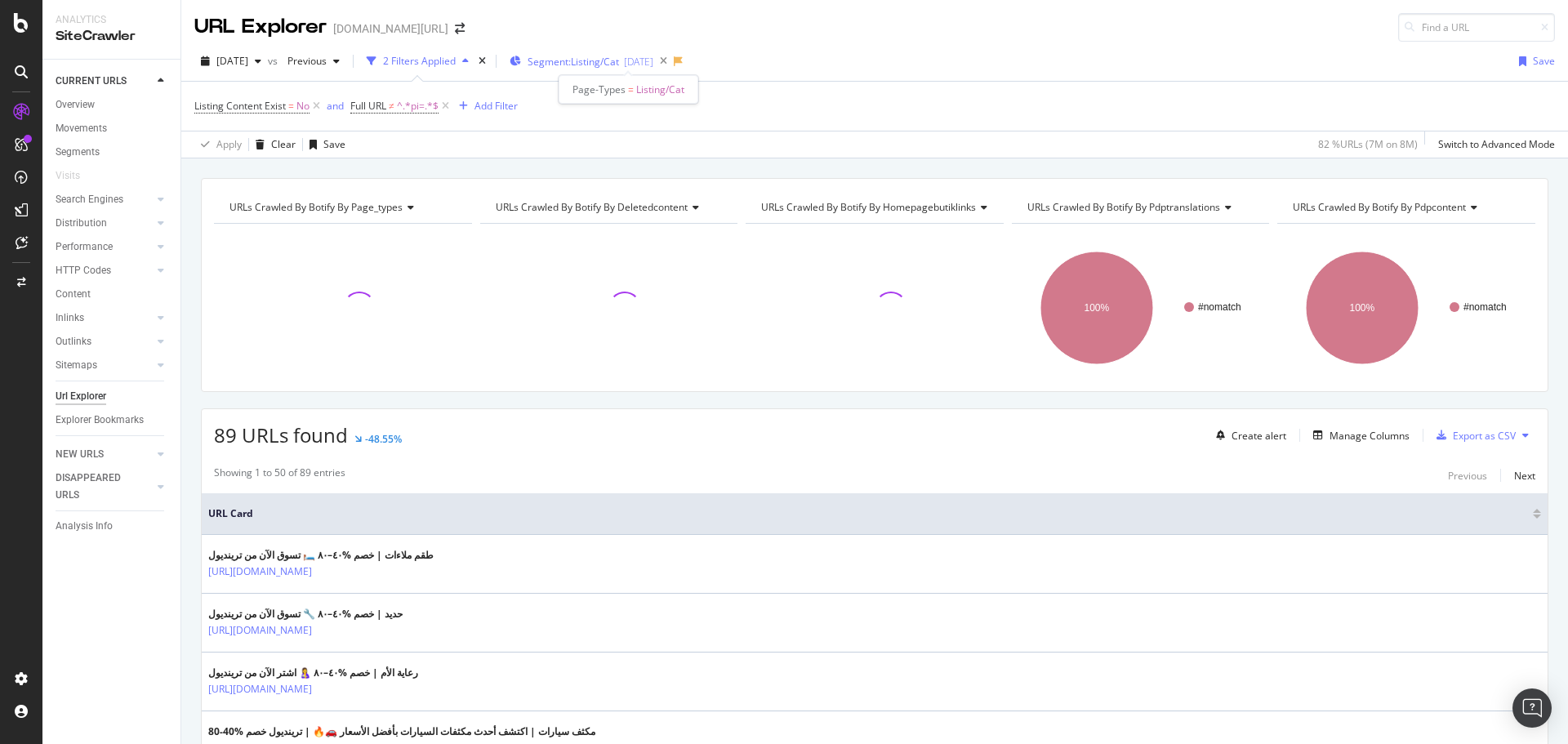
click at [619, 58] on span "Segment: Listing/Cat" at bounding box center [573, 61] width 91 height 14
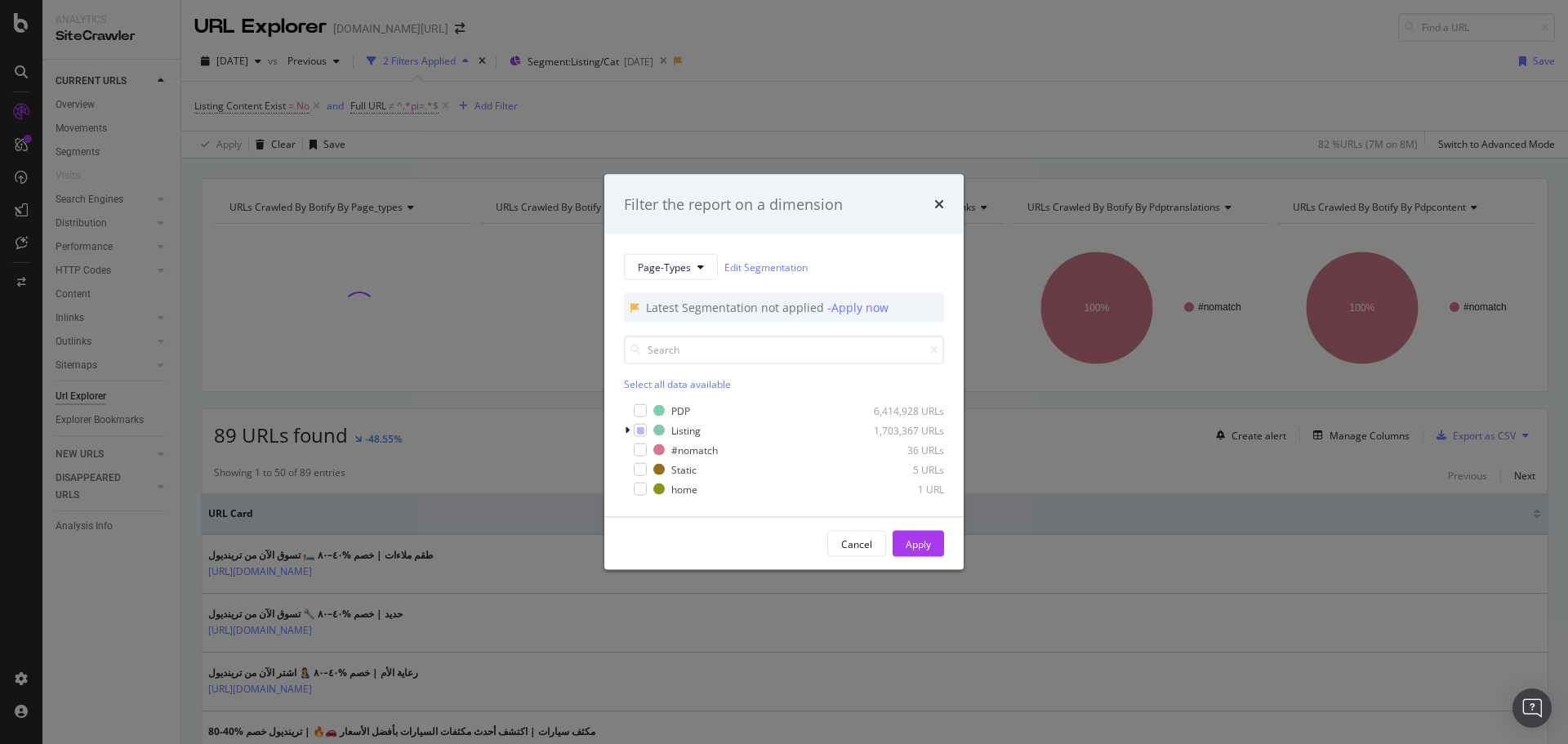
click at [1050, 101] on div "Filter the report on a dimension Page-Types Edit Segmentation Latest Segmentati…" at bounding box center [784, 372] width 1568 height 744
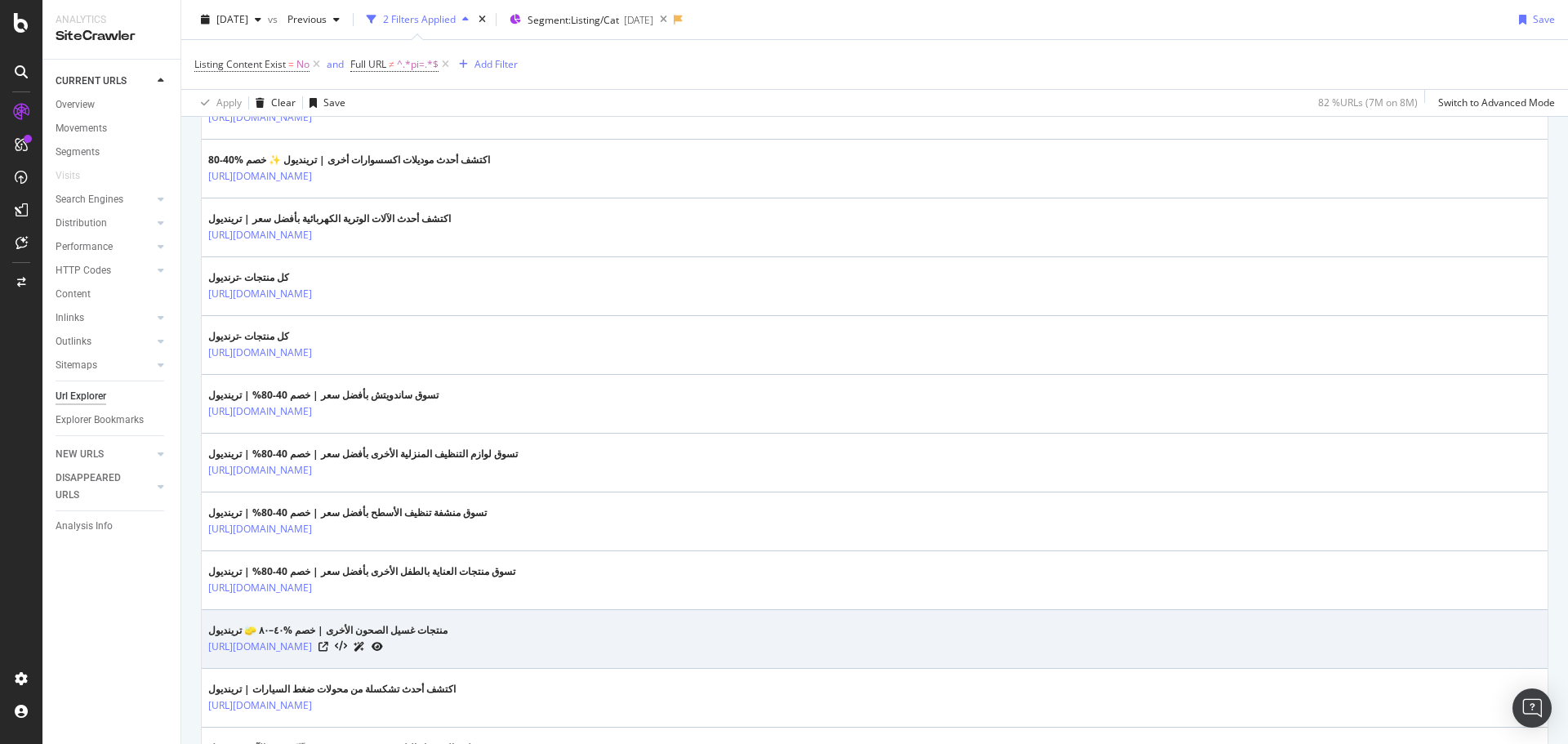
scroll to position [1605, 0]
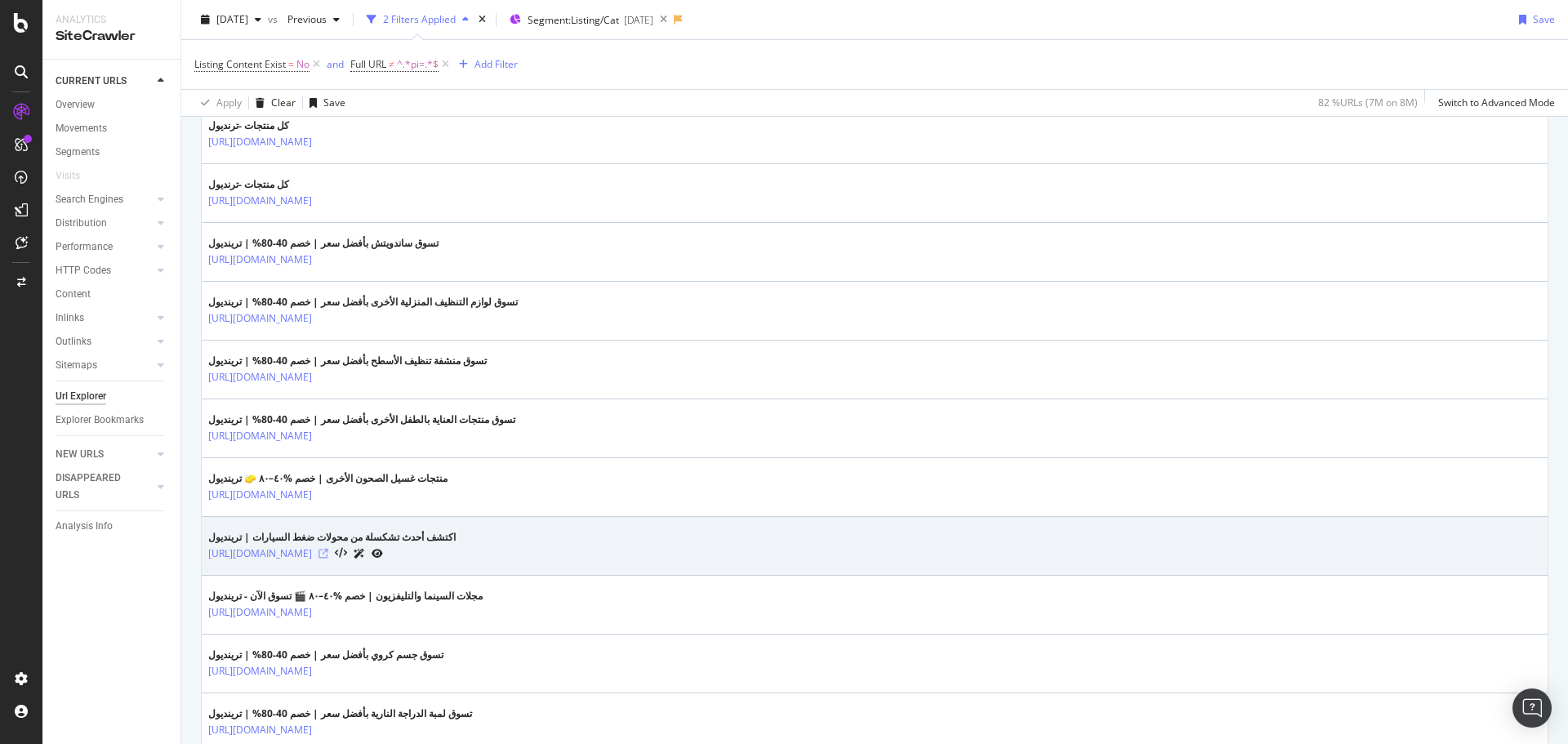
click at [328, 552] on icon at bounding box center [324, 554] width 10 height 10
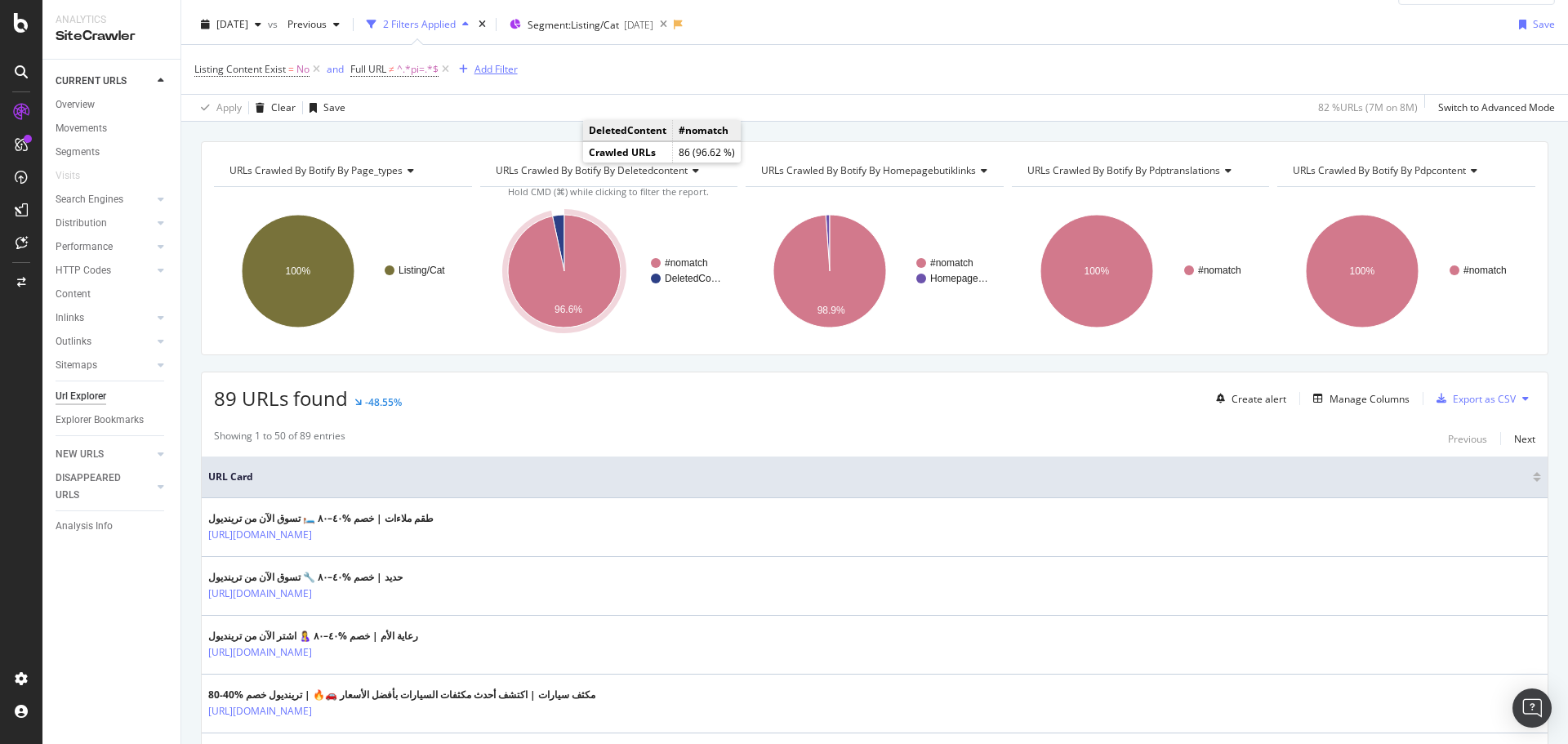
scroll to position [0, 0]
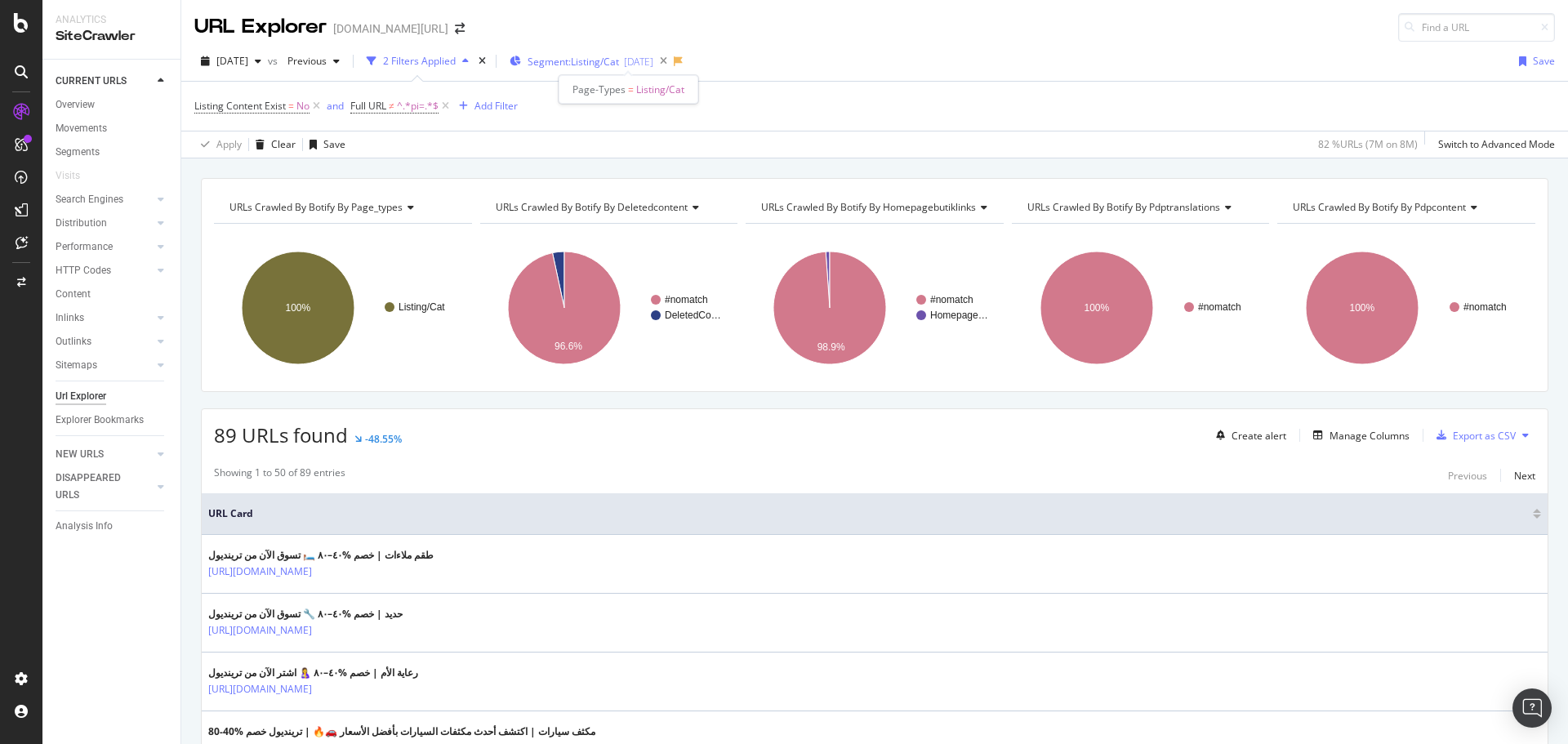
click at [576, 62] on span "Segment: Listing/Cat" at bounding box center [573, 61] width 91 height 14
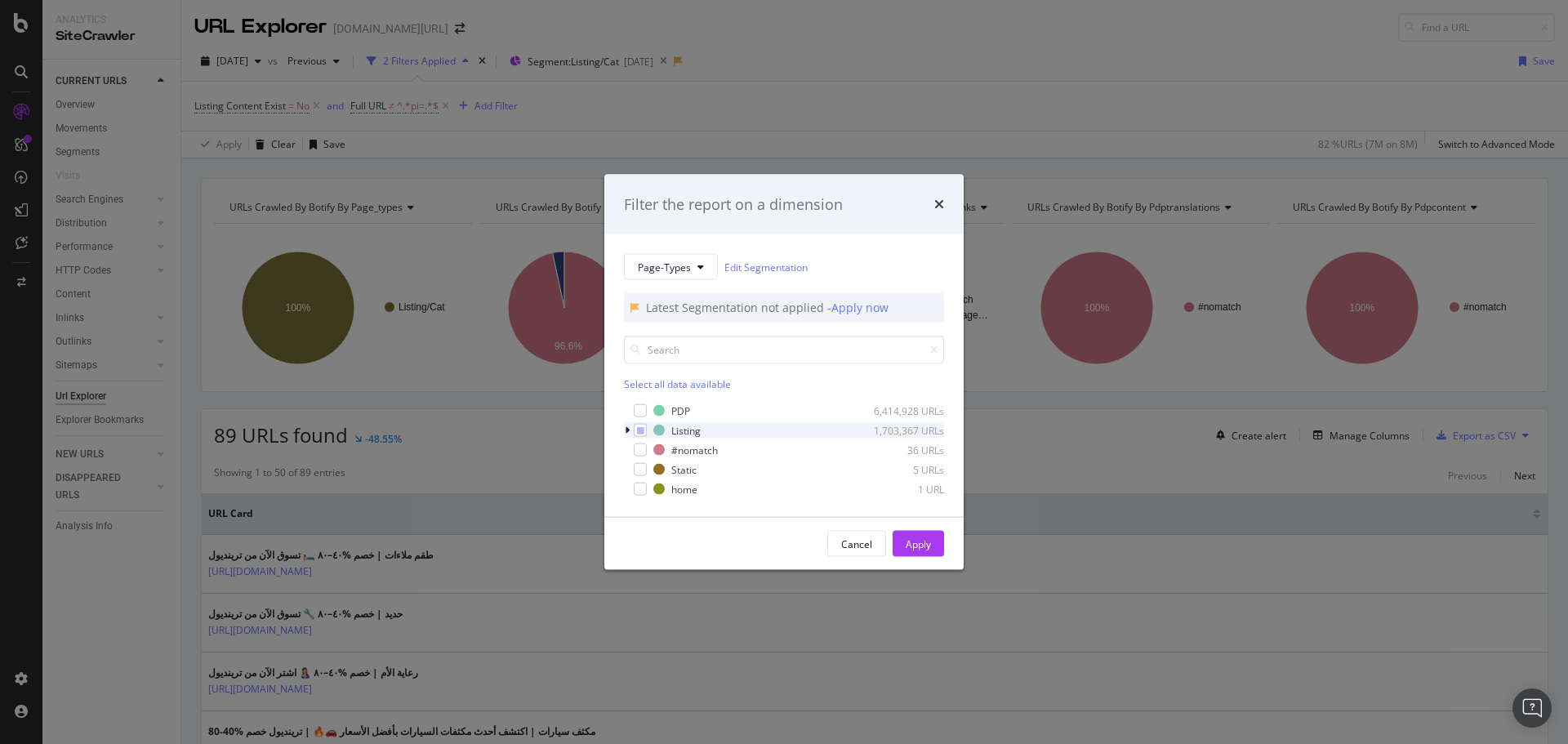
click at [626, 427] on icon "modal" at bounding box center [628, 430] width 5 height 10
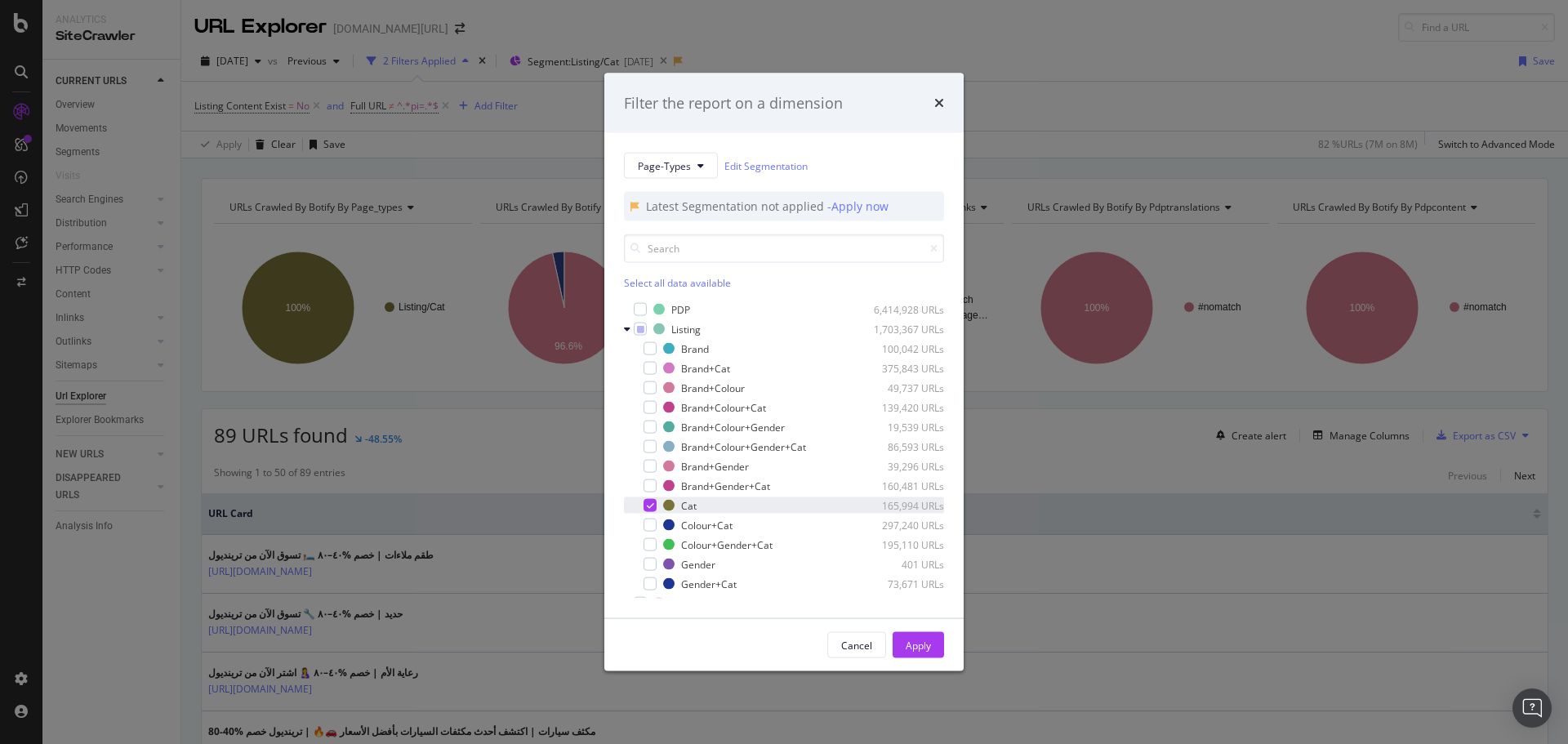
click at [649, 505] on icon "modal" at bounding box center [650, 506] width 8 height 8
click at [652, 526] on div "modal" at bounding box center [650, 525] width 13 height 13
drag, startPoint x: 906, startPoint y: 637, endPoint x: 785, endPoint y: 511, distance: 174.7
click at [906, 637] on div "Apply" at bounding box center [918, 644] width 25 height 14
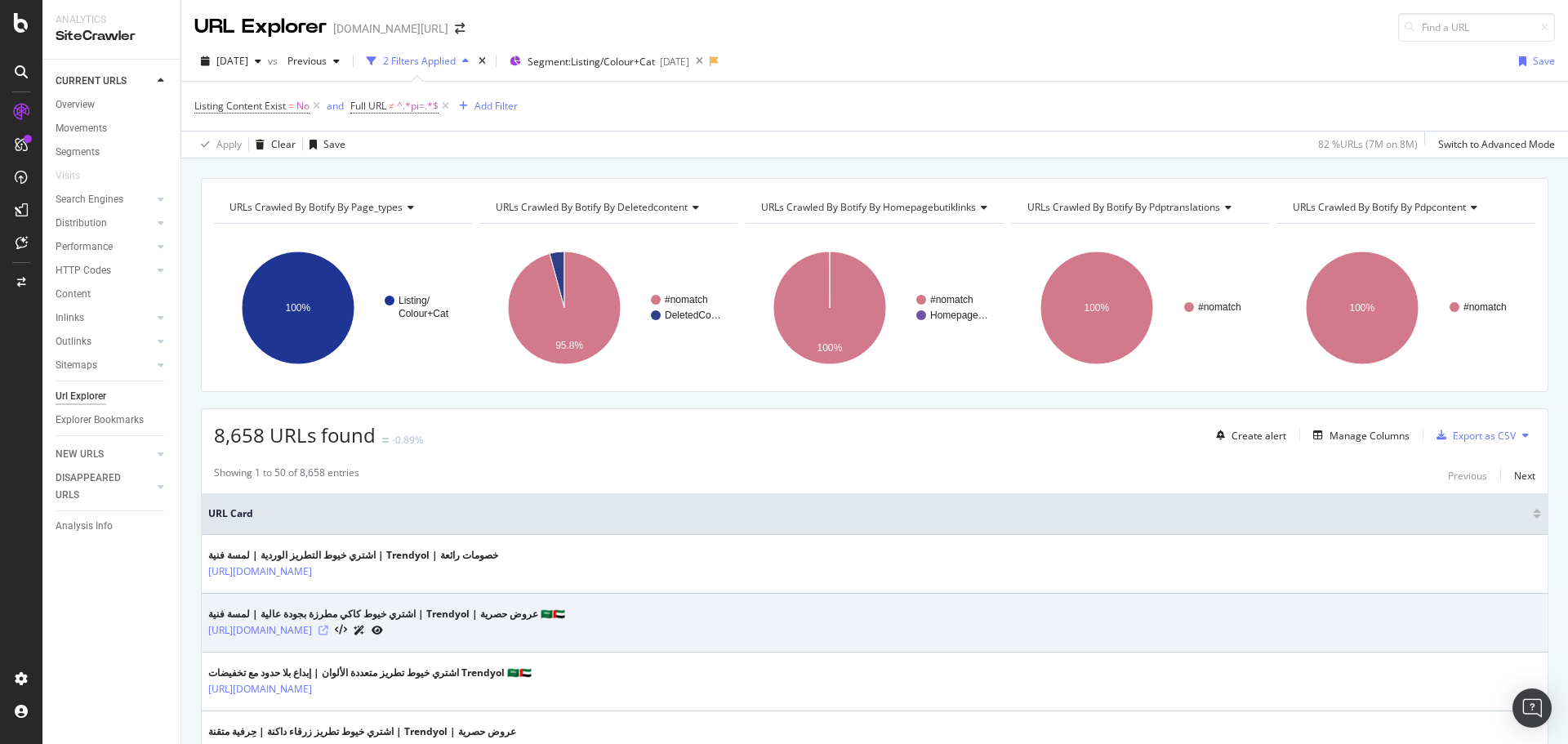
click at [328, 627] on icon at bounding box center [324, 631] width 10 height 10
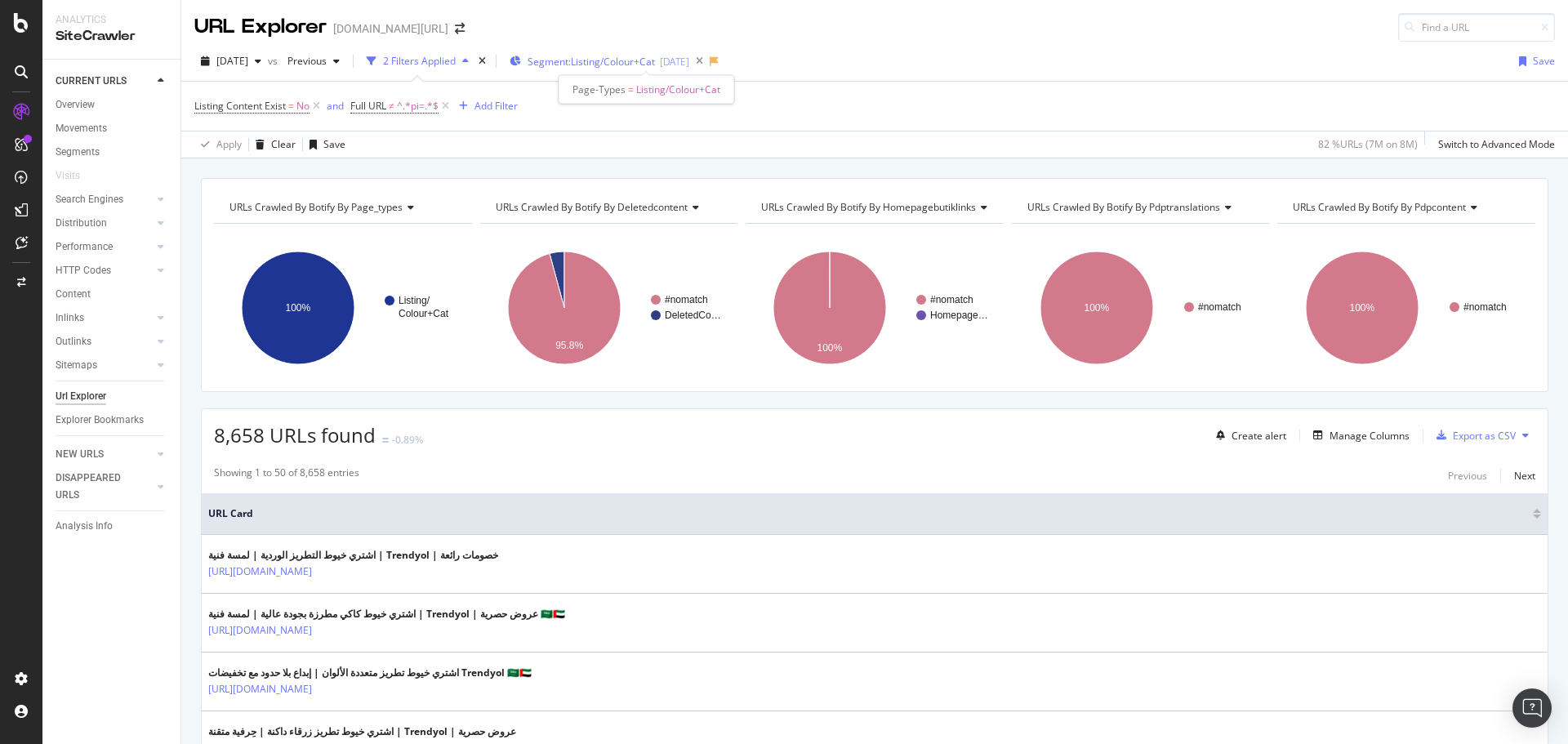
click at [607, 61] on span "Segment: Listing/Colour+Cat" at bounding box center [591, 61] width 128 height 14
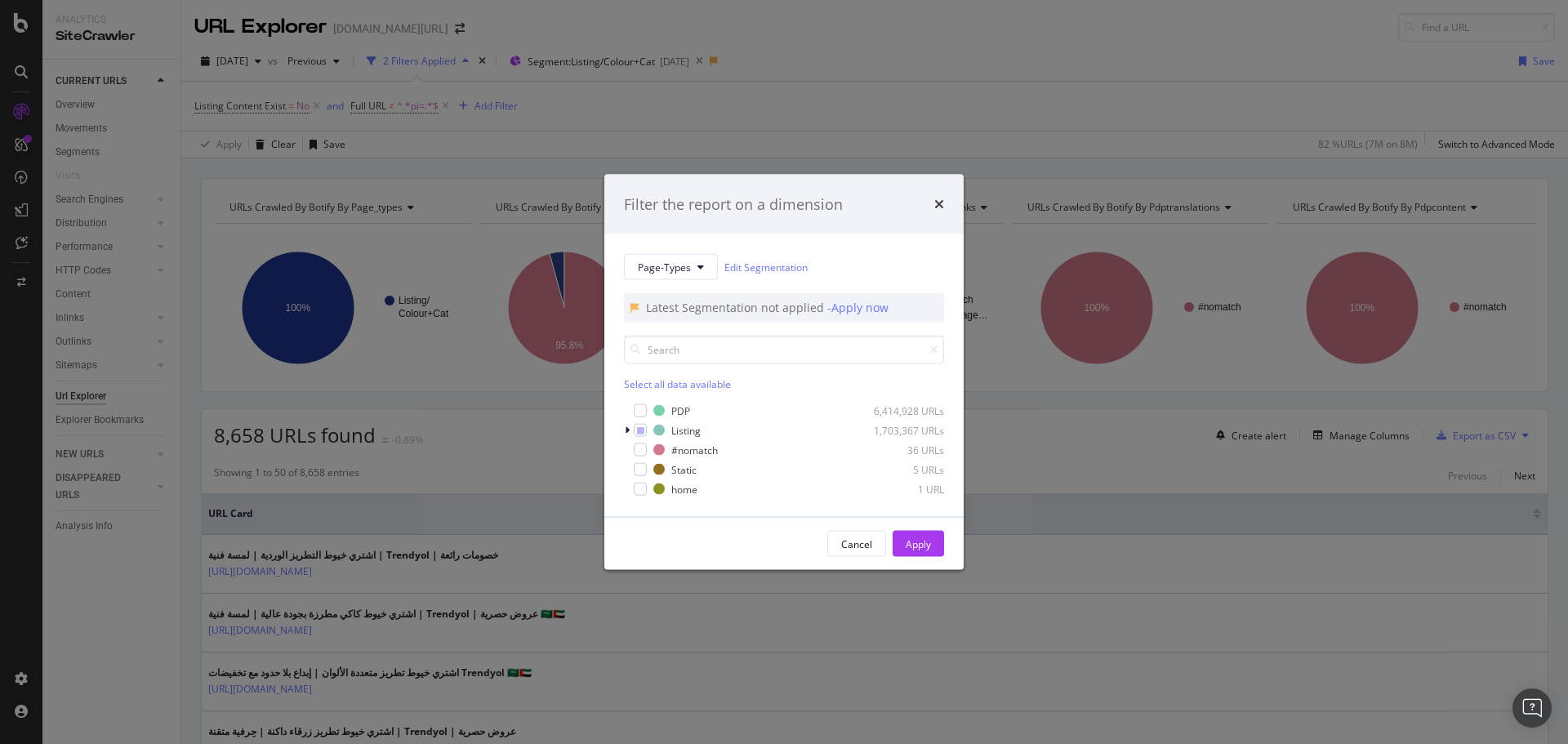
click at [1100, 65] on div "Filter the report on a dimension Page-Types Edit Segmentation Latest Segmentati…" at bounding box center [784, 372] width 1568 height 744
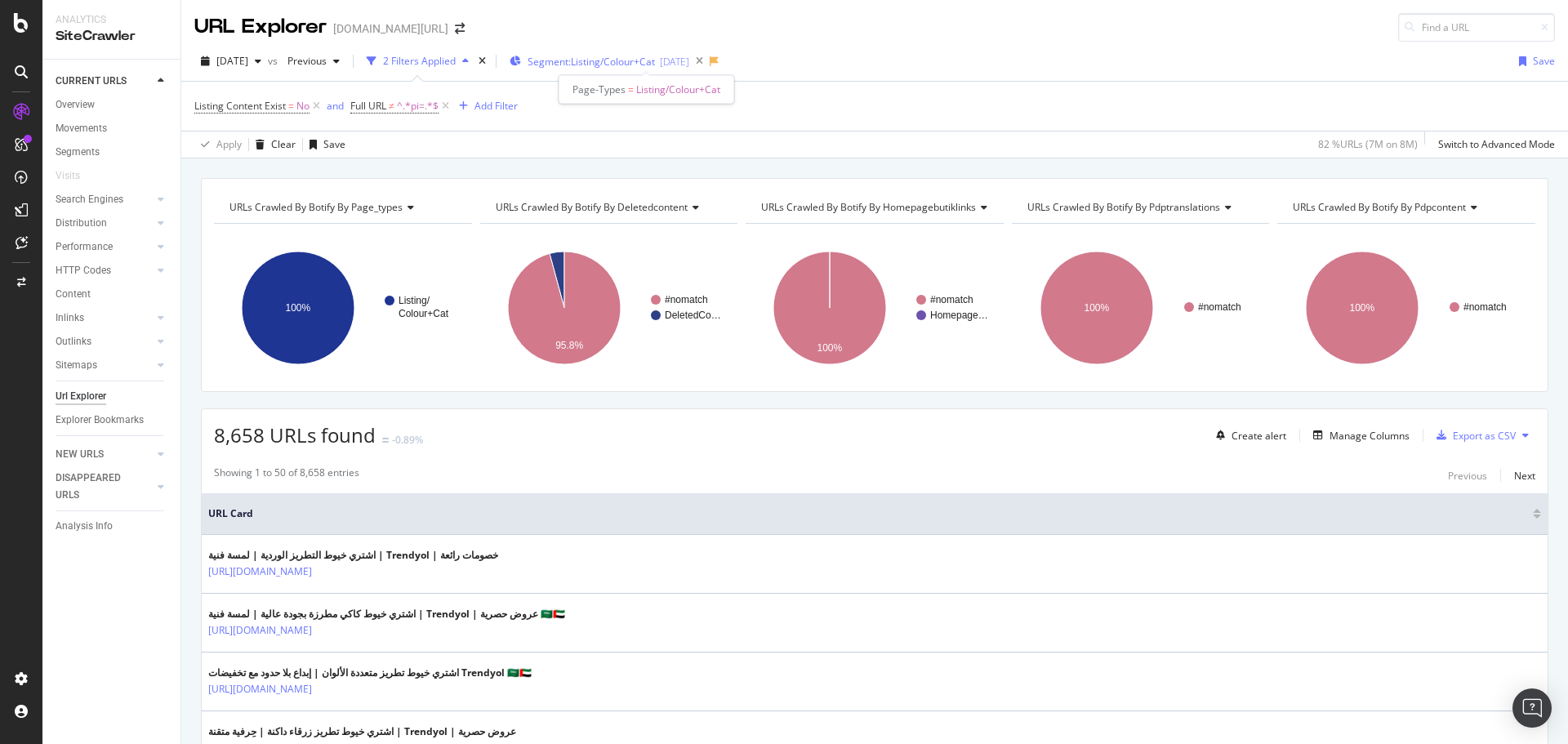
click at [648, 60] on span "Segment: Listing/Colour+Cat" at bounding box center [591, 61] width 128 height 14
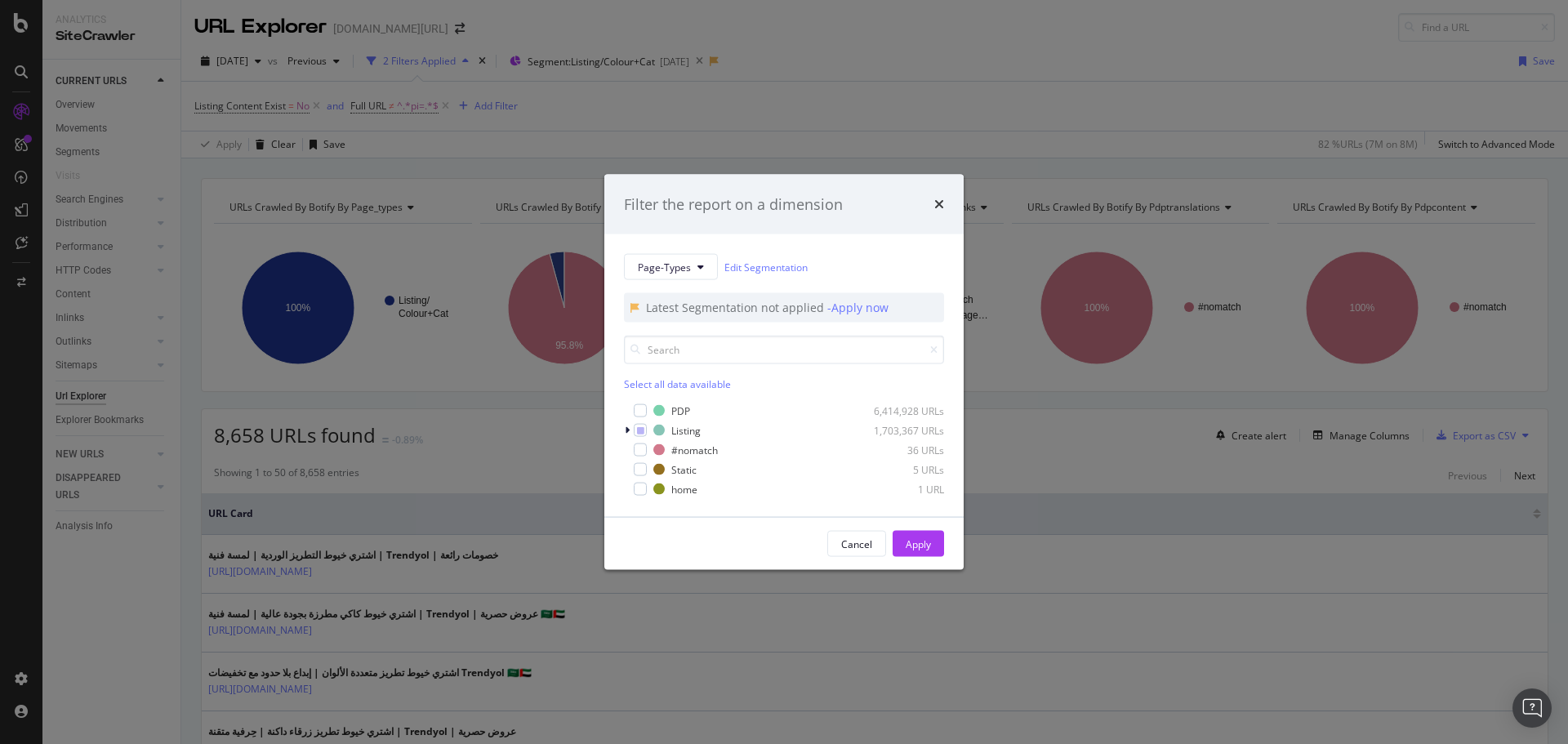
click at [1023, 57] on div "Filter the report on a dimension Page-Types Edit Segmentation Latest Segmentati…" at bounding box center [784, 372] width 1568 height 744
